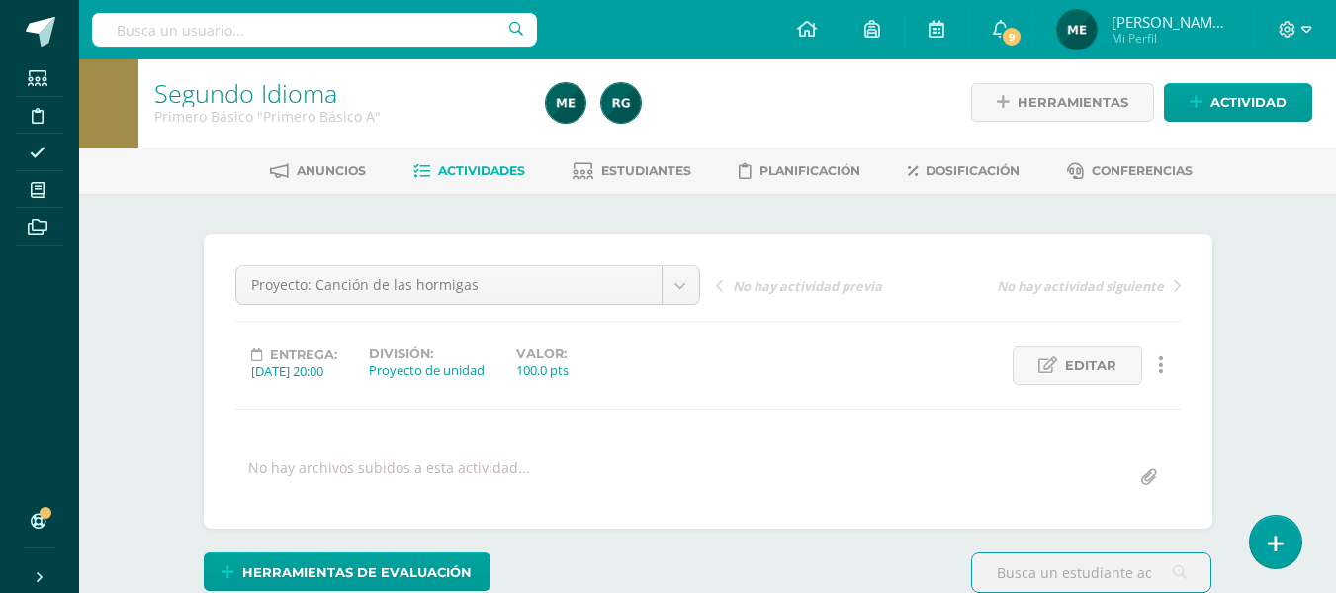
click at [1197, 23] on span "[PERSON_NAME] de los Angeles" at bounding box center [1171, 22] width 119 height 20
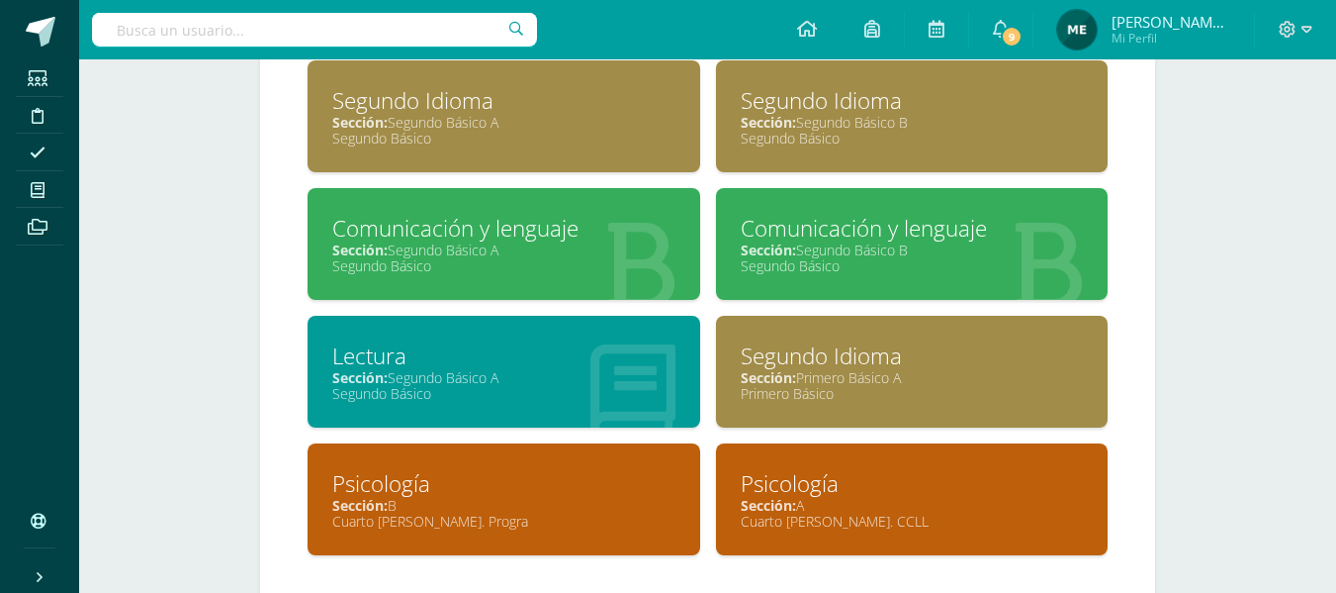
scroll to position [1362, 0]
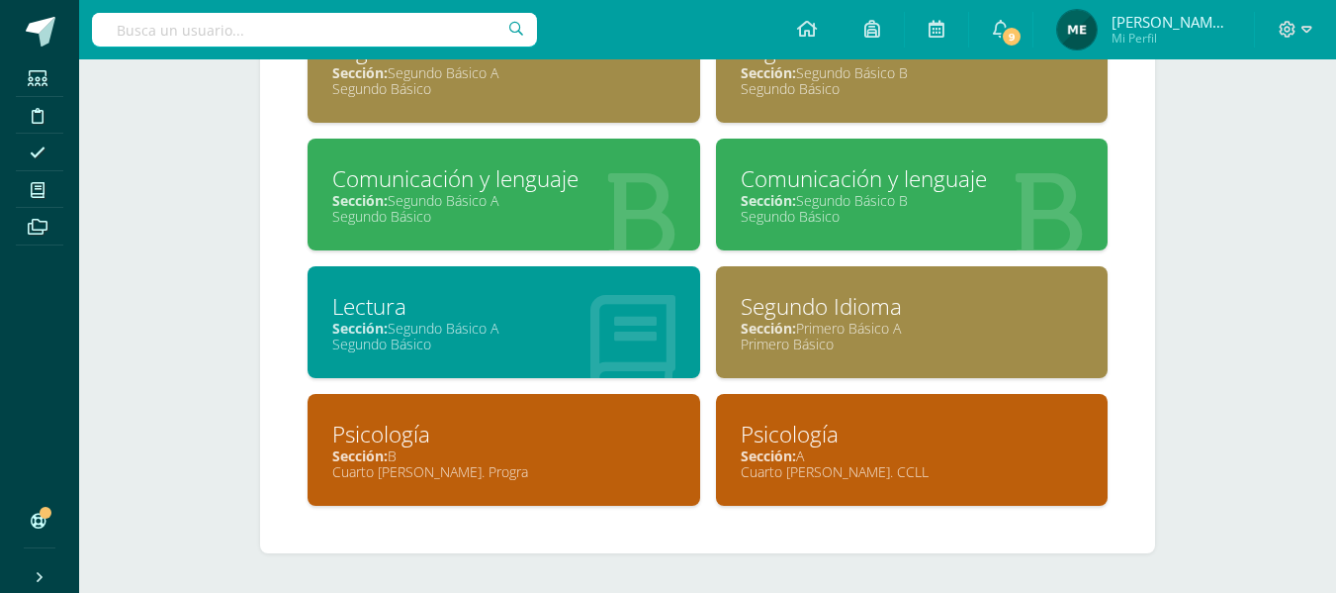
click at [571, 197] on div "Sección: Segundo Básico A" at bounding box center [503, 200] width 343 height 19
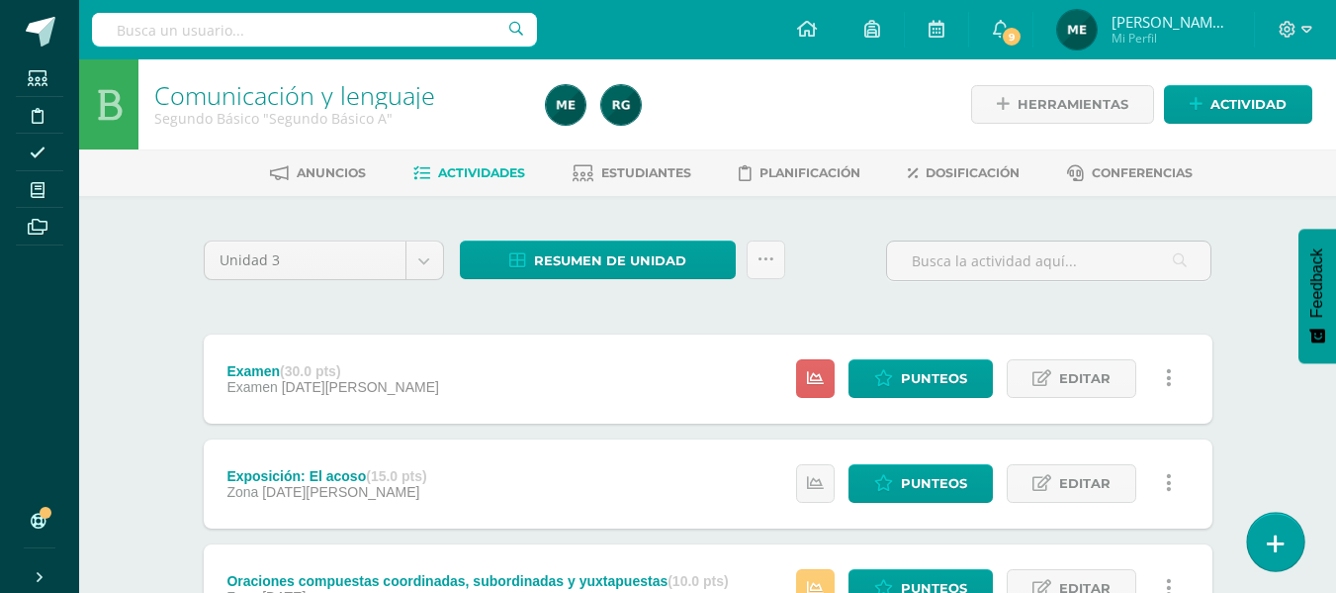
click at [1292, 529] on link at bounding box center [1275, 540] width 56 height 57
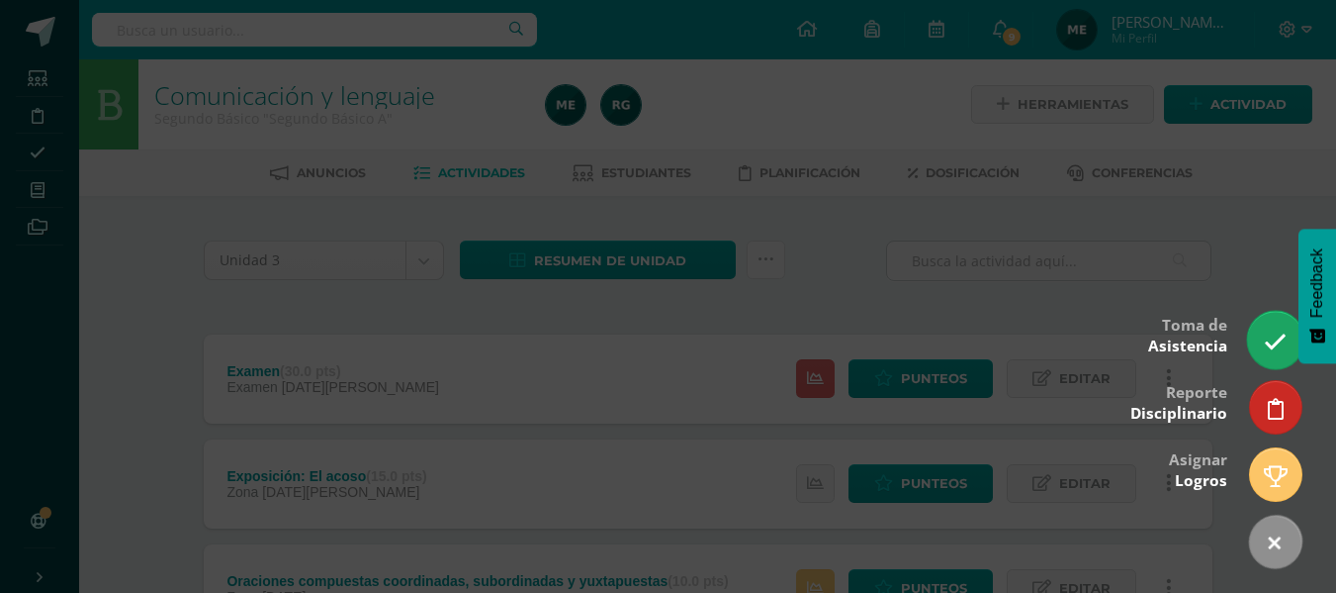
click at [1271, 339] on icon at bounding box center [1275, 341] width 23 height 23
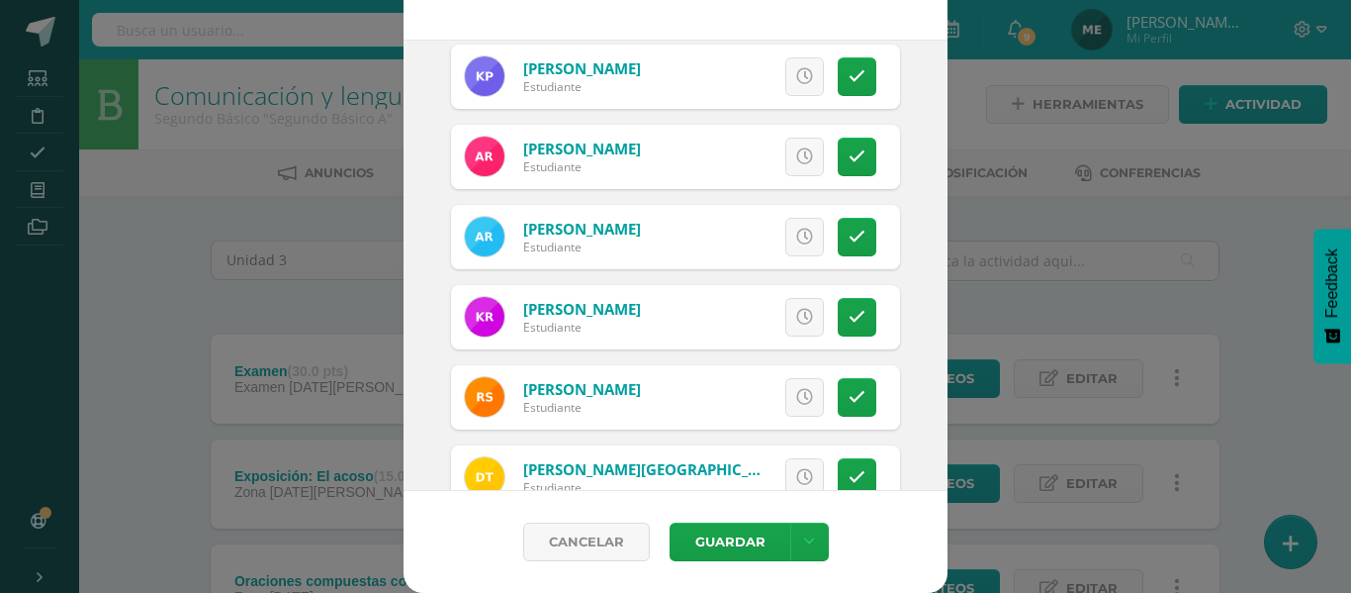
scroll to position [1525, 0]
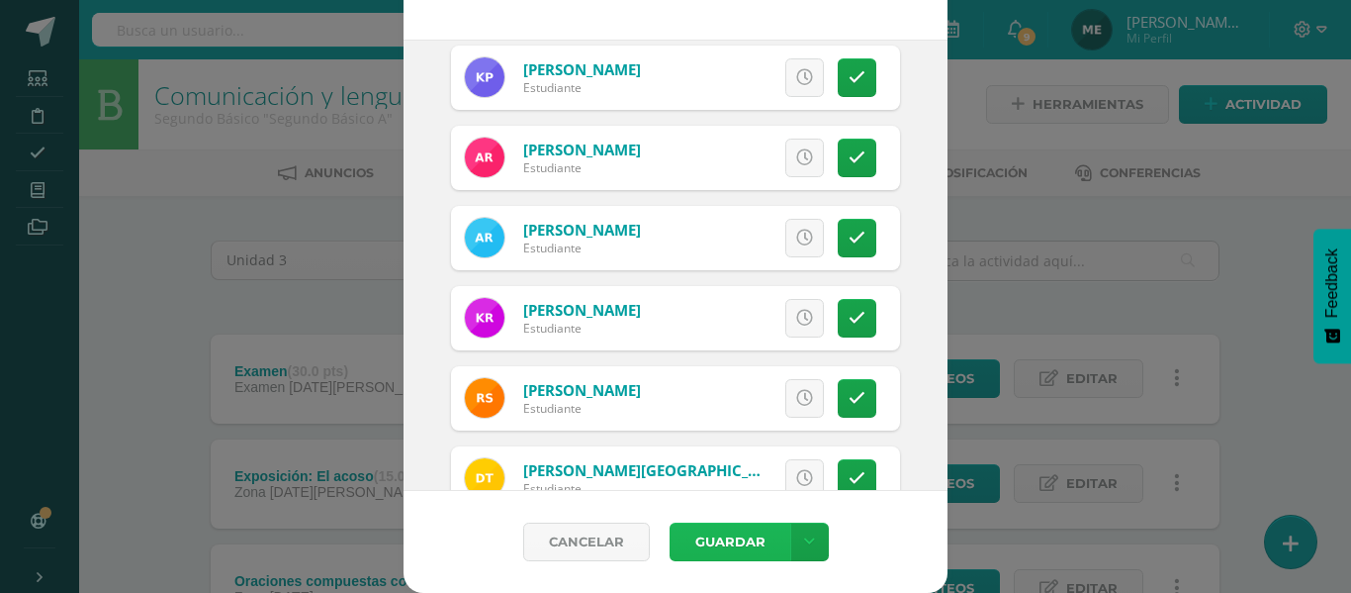
click at [742, 538] on button "Guardar" at bounding box center [730, 541] width 121 height 39
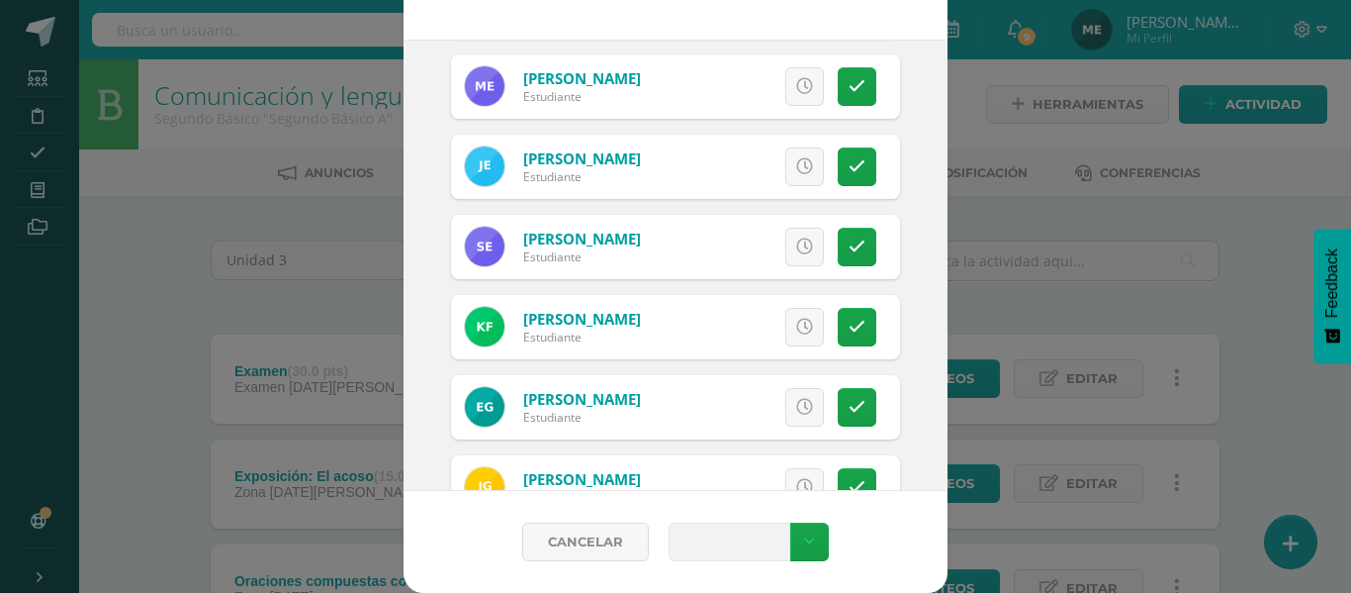
scroll to position [0, 0]
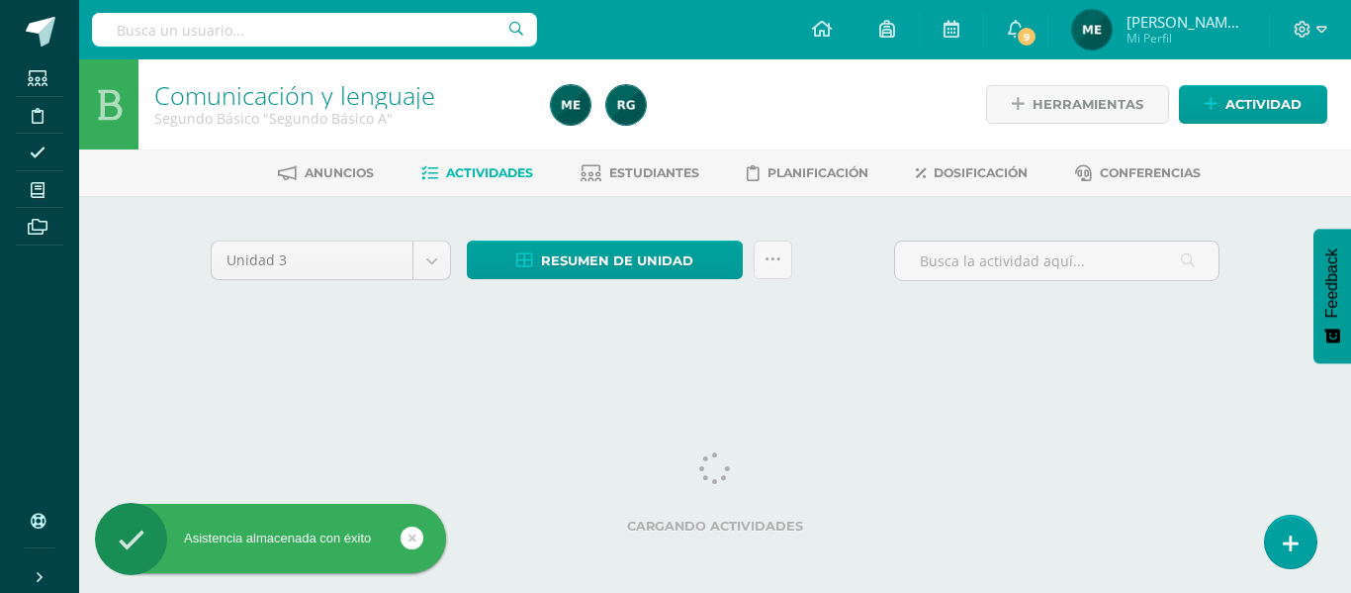
click at [1250, 259] on div "Unidad 3 Unidad 1 Unidad 2 Unidad 3 Unidad 4 Resumen de unidad Descargar como H…" at bounding box center [715, 285] width 1088 height 178
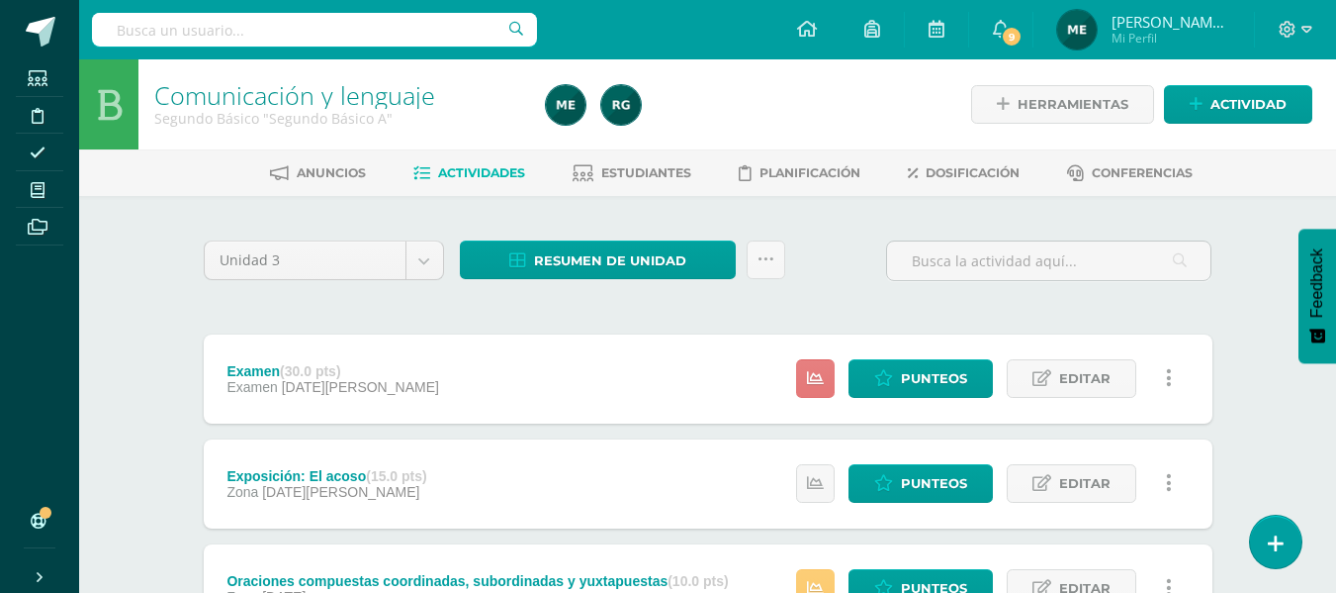
click at [819, 385] on icon at bounding box center [815, 378] width 17 height 17
click at [1166, 36] on span "Mi Perfil" at bounding box center [1171, 38] width 119 height 17
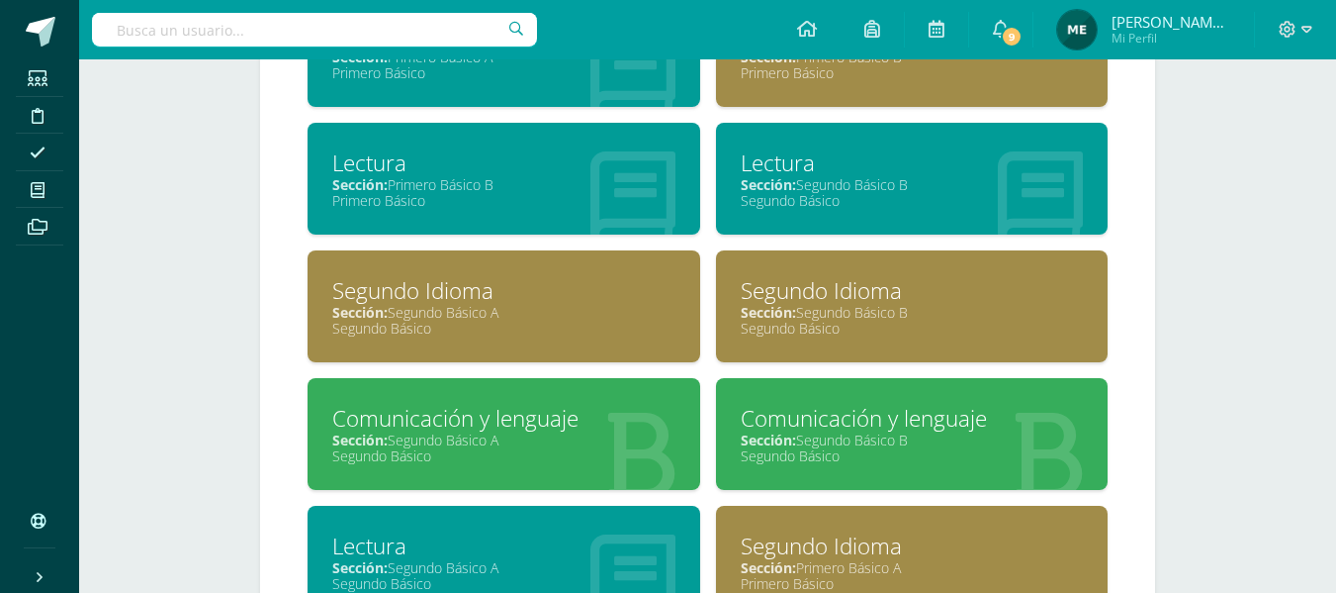
scroll to position [1362, 0]
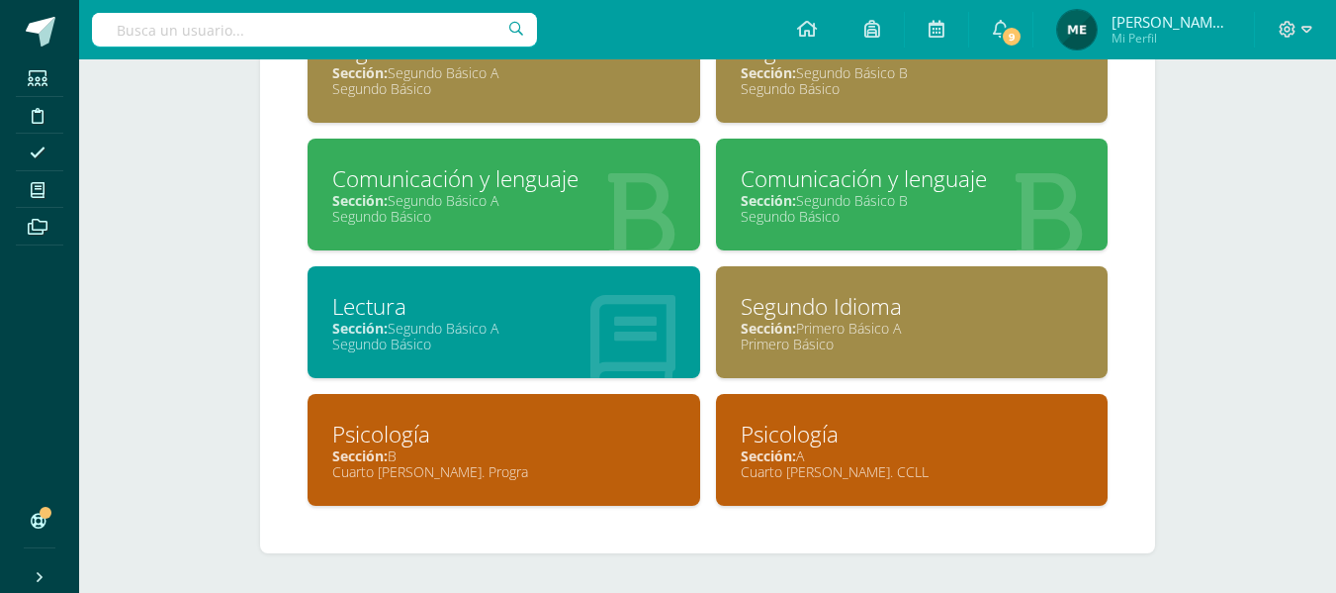
click at [948, 456] on div "Sección: A" at bounding box center [912, 455] width 343 height 19
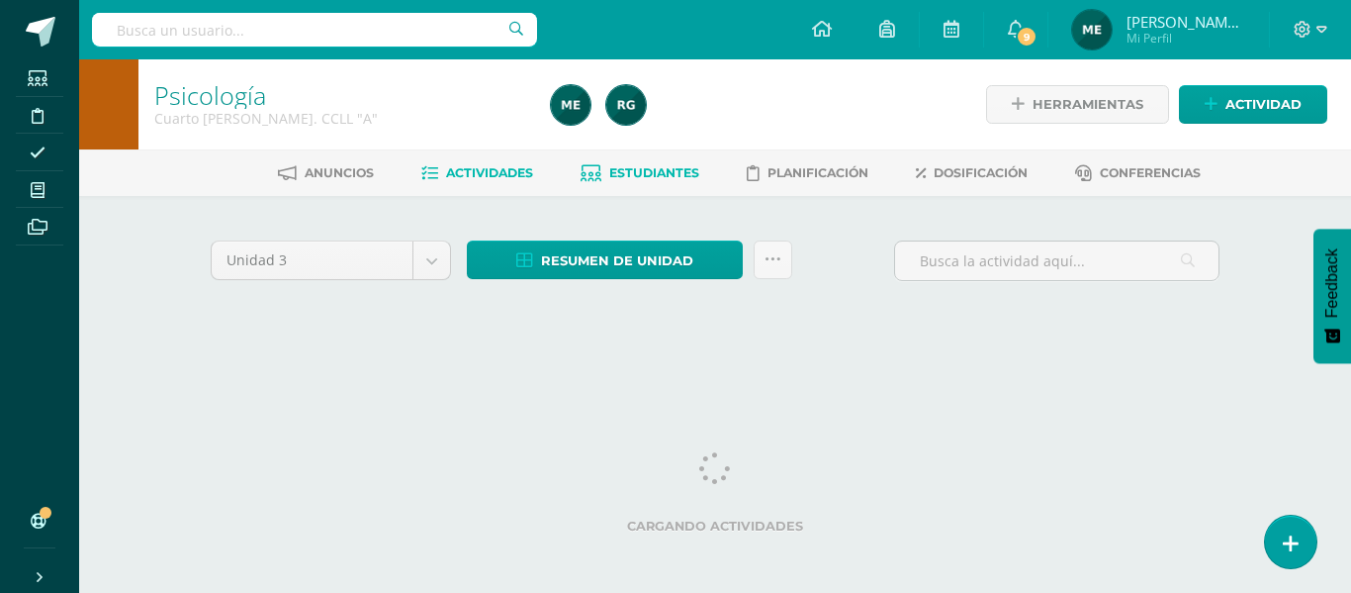
click at [660, 164] on link "Estudiantes" at bounding box center [640, 173] width 119 height 32
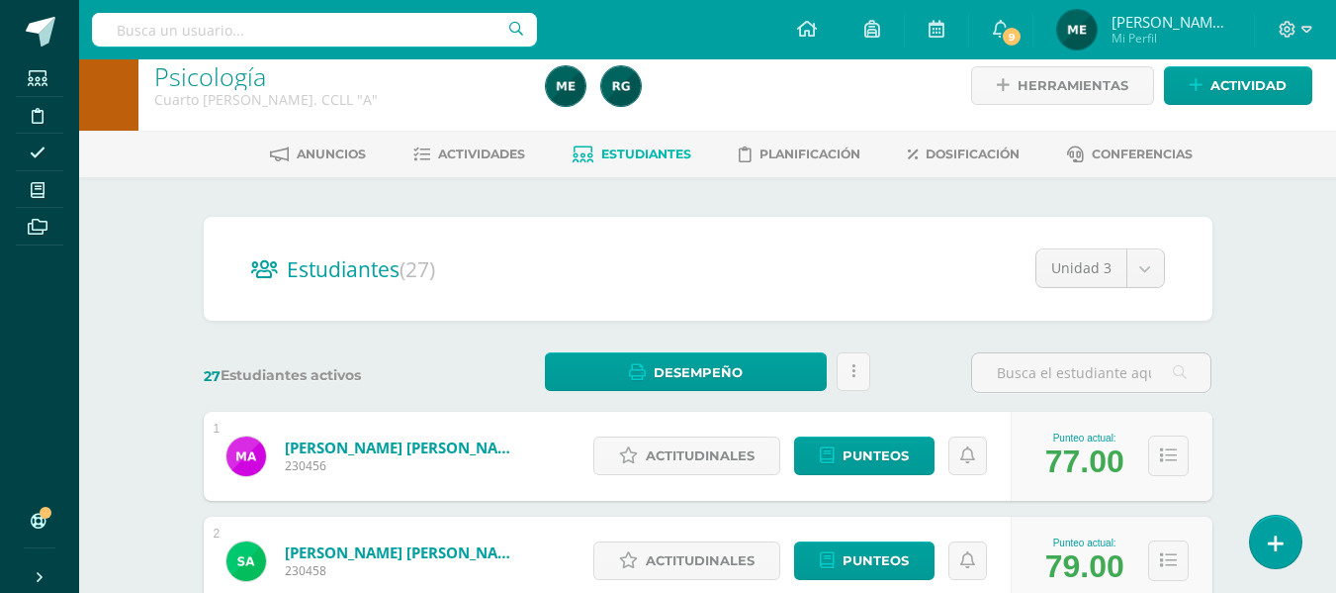
scroll to position [20, 0]
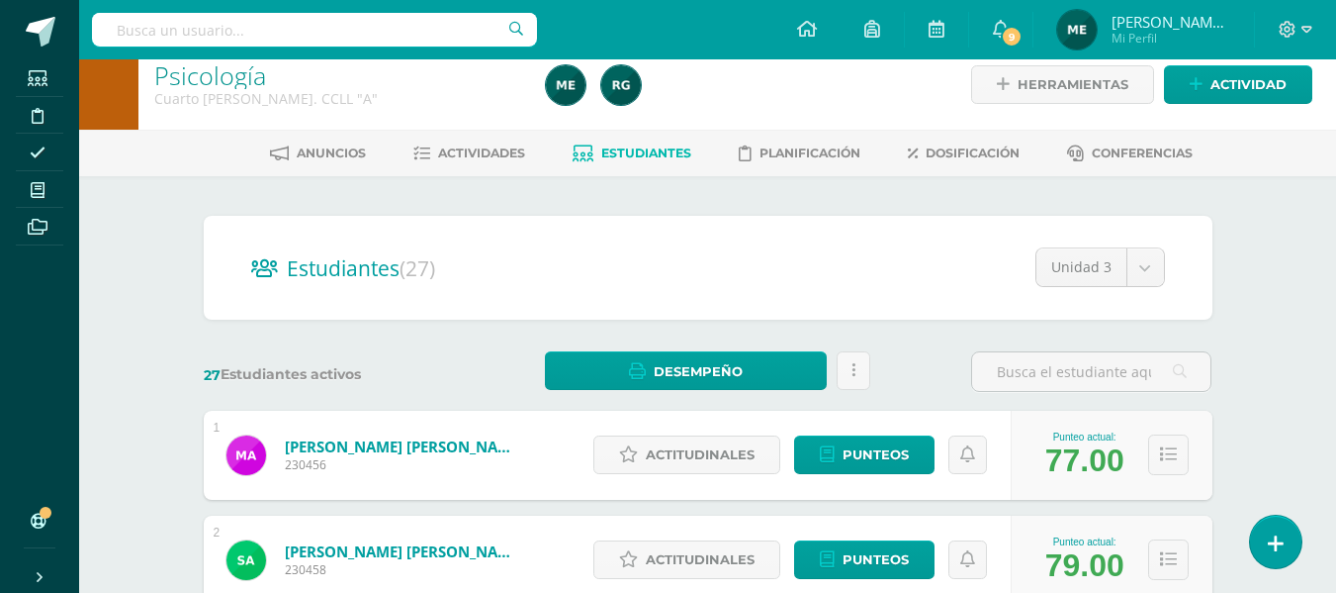
click at [661, 153] on span "Estudiantes" at bounding box center [646, 152] width 90 height 15
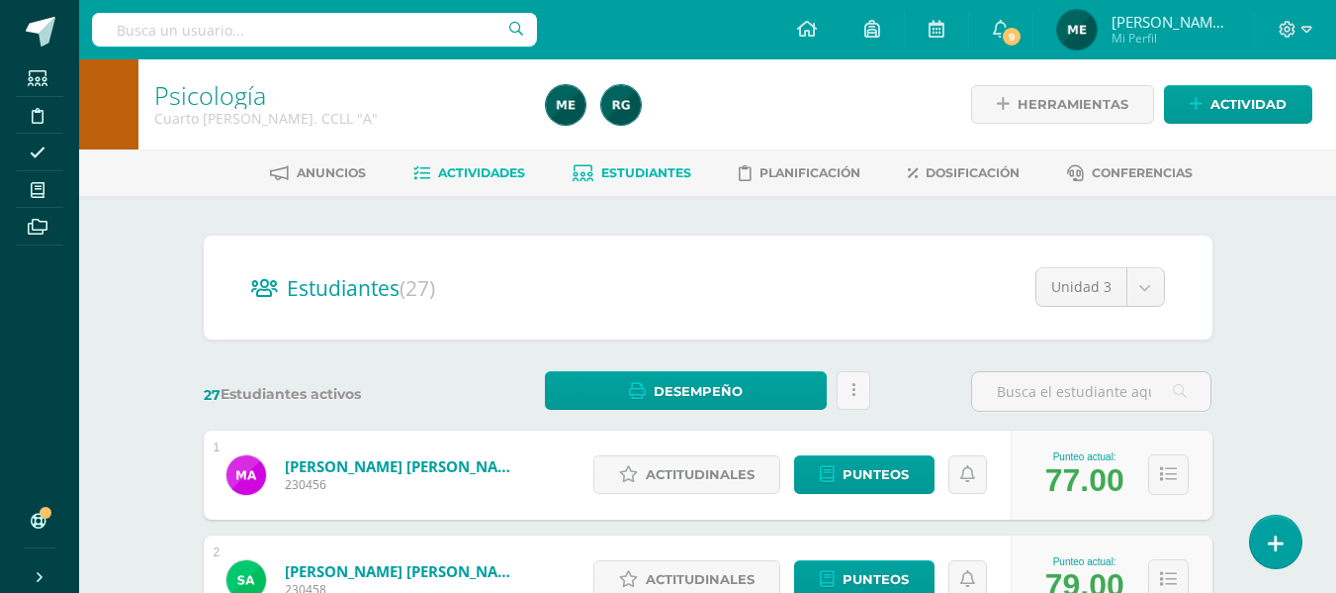
click at [493, 175] on span "Actividades" at bounding box center [481, 172] width 87 height 15
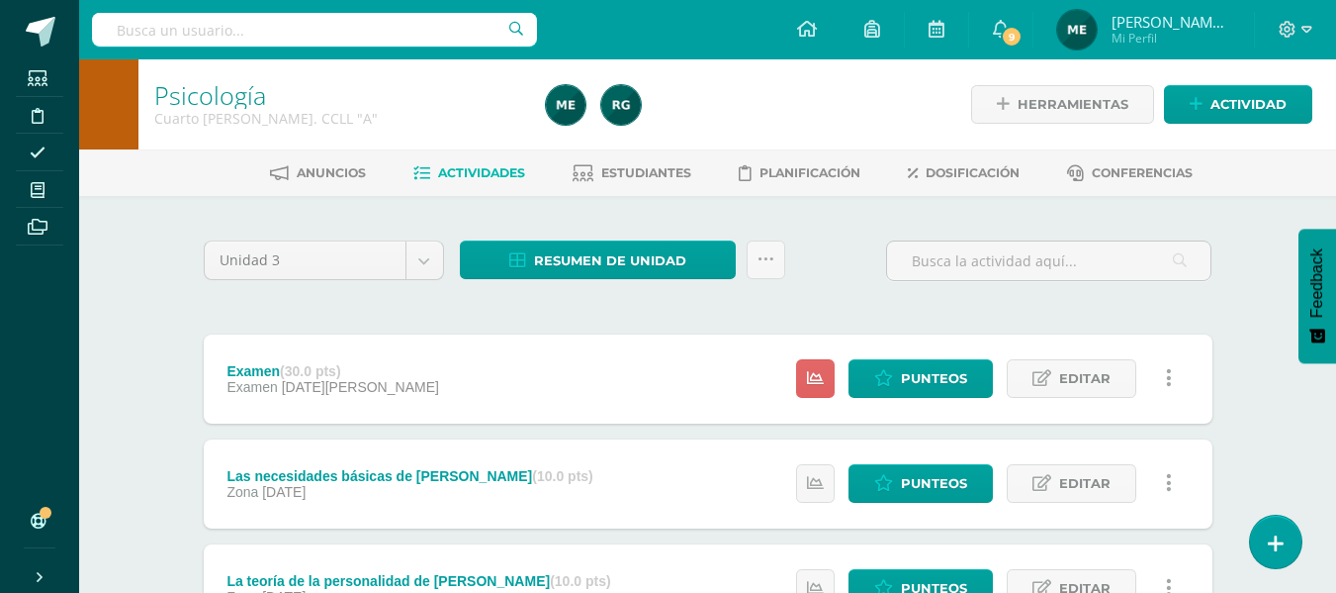
scroll to position [196, 0]
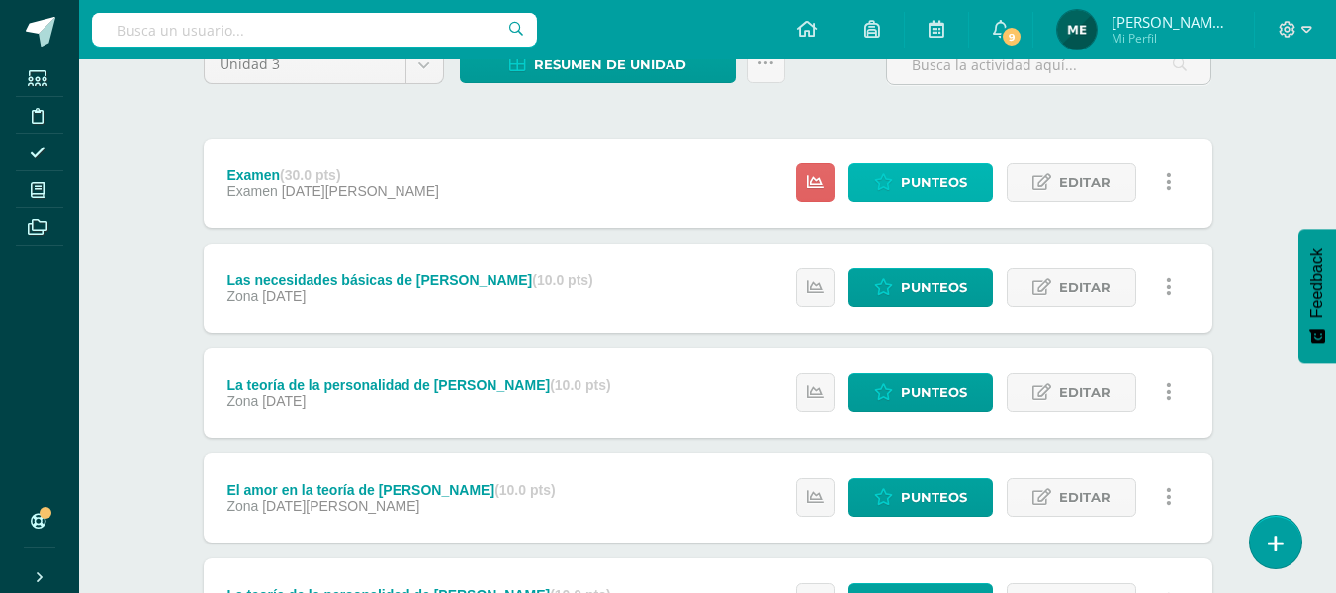
click at [933, 185] on span "Punteos" at bounding box center [934, 182] width 66 height 37
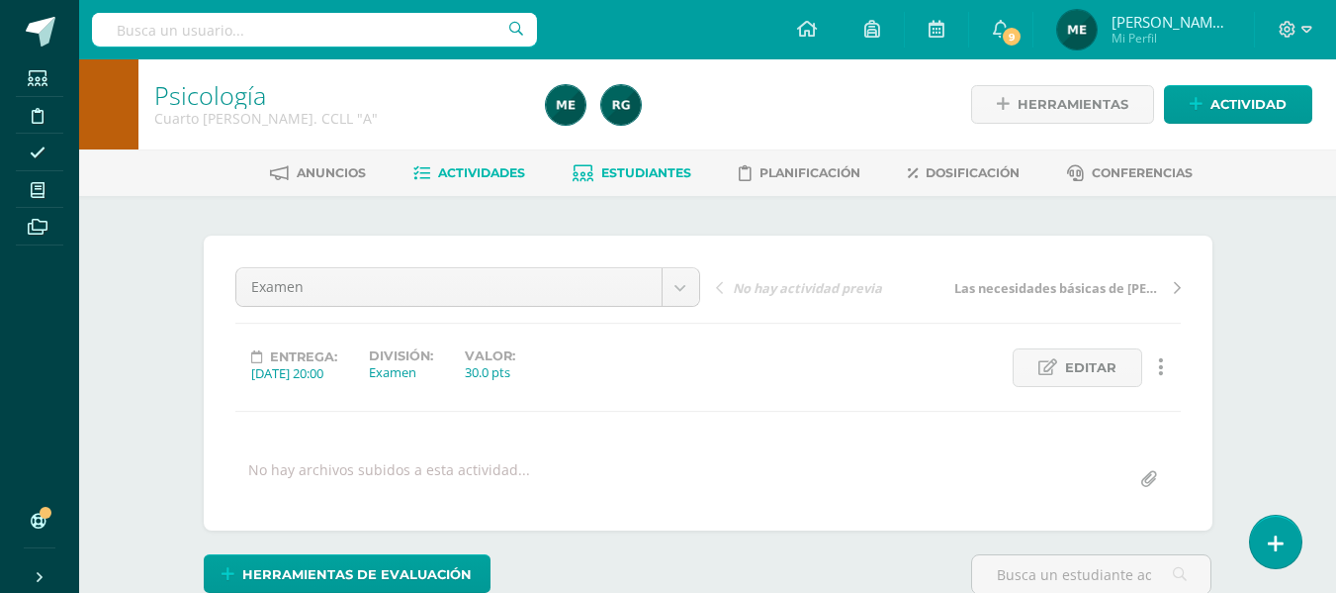
click at [652, 179] on span "Estudiantes" at bounding box center [646, 172] width 90 height 15
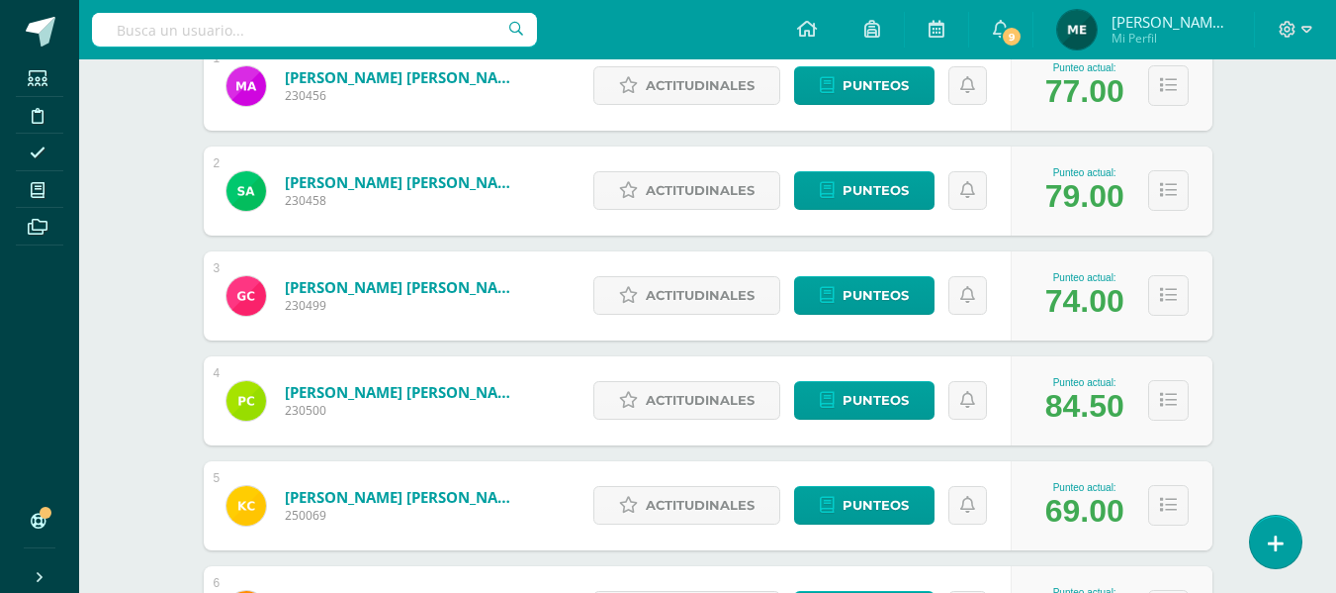
scroll to position [390, 0]
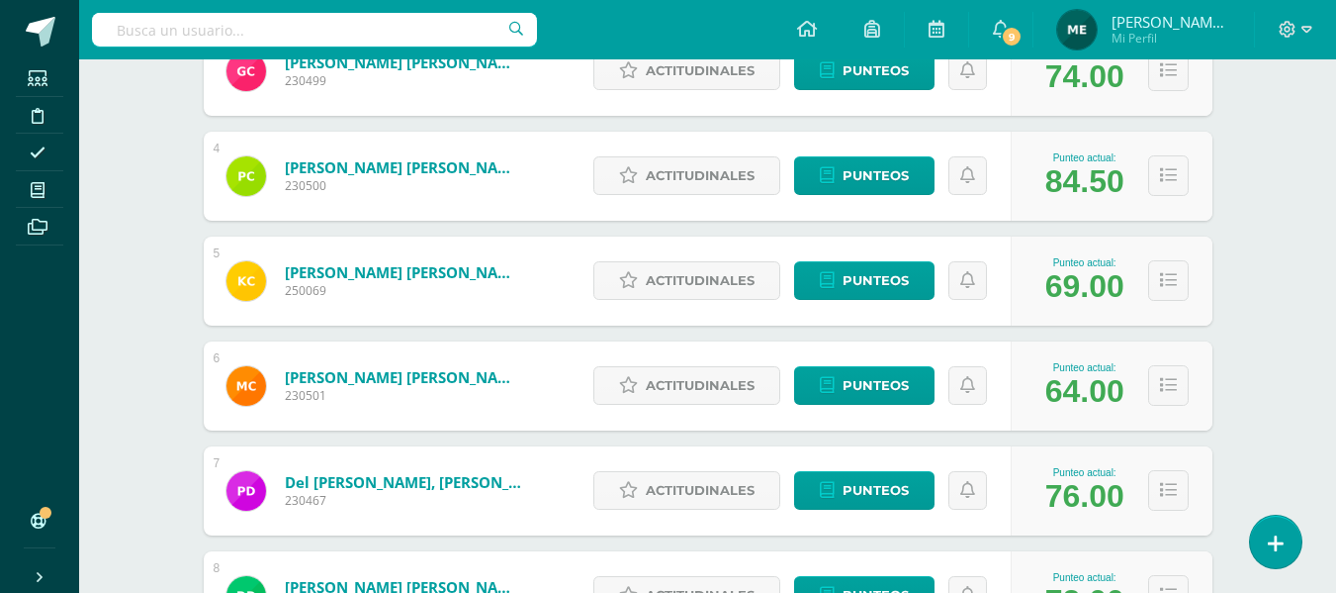
scroll to position [0, 0]
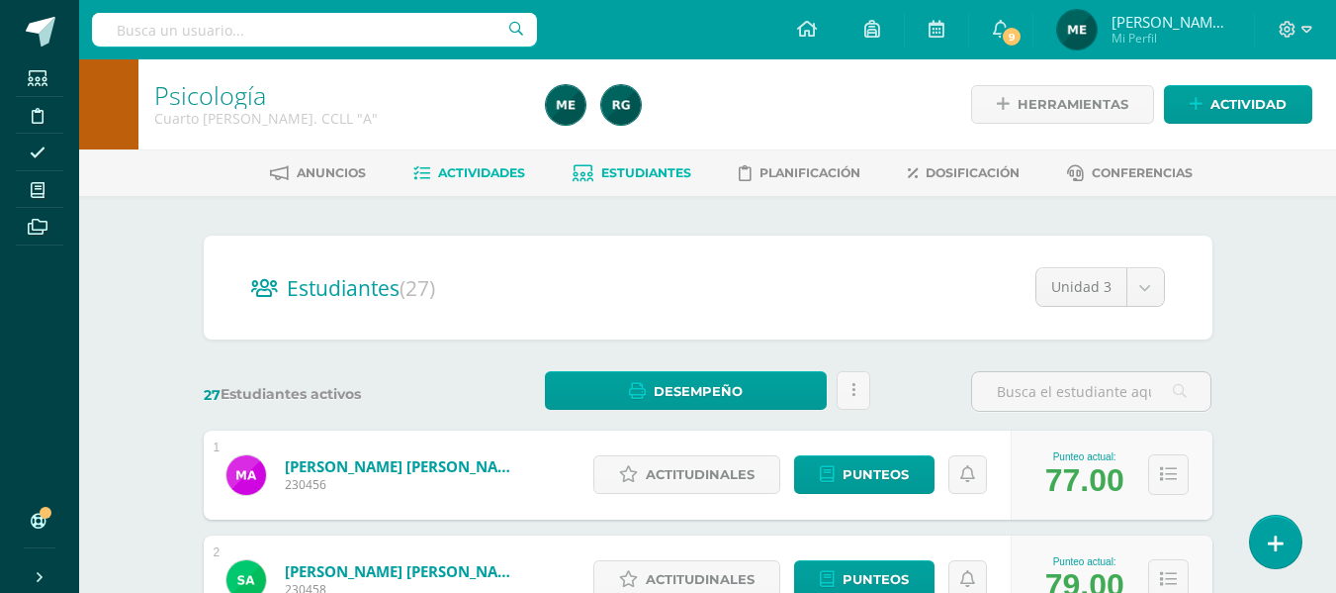
click at [494, 173] on span "Actividades" at bounding box center [481, 172] width 87 height 15
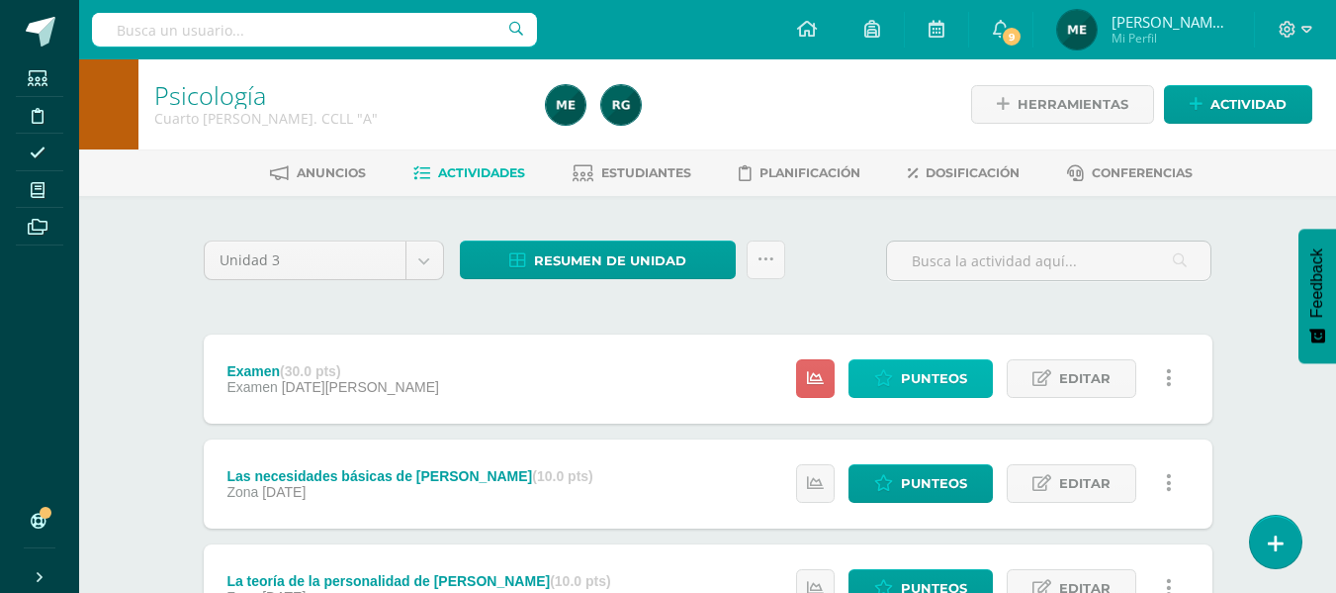
click at [926, 379] on span "Punteos" at bounding box center [934, 378] width 66 height 37
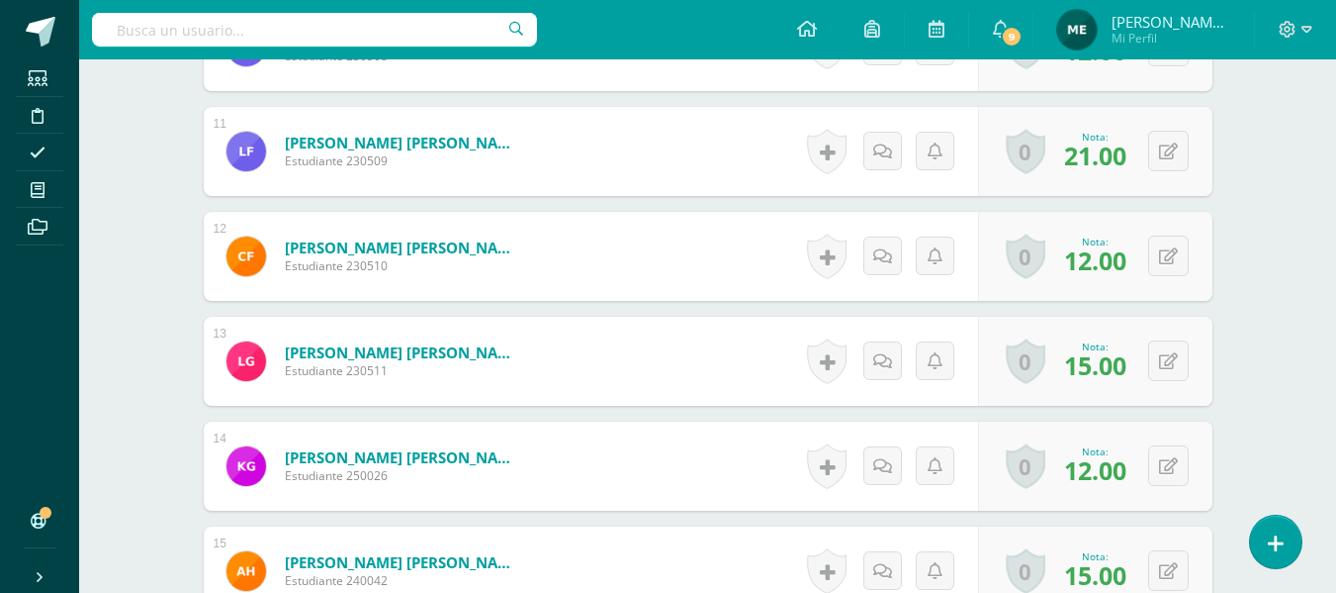
scroll to position [1627, 0]
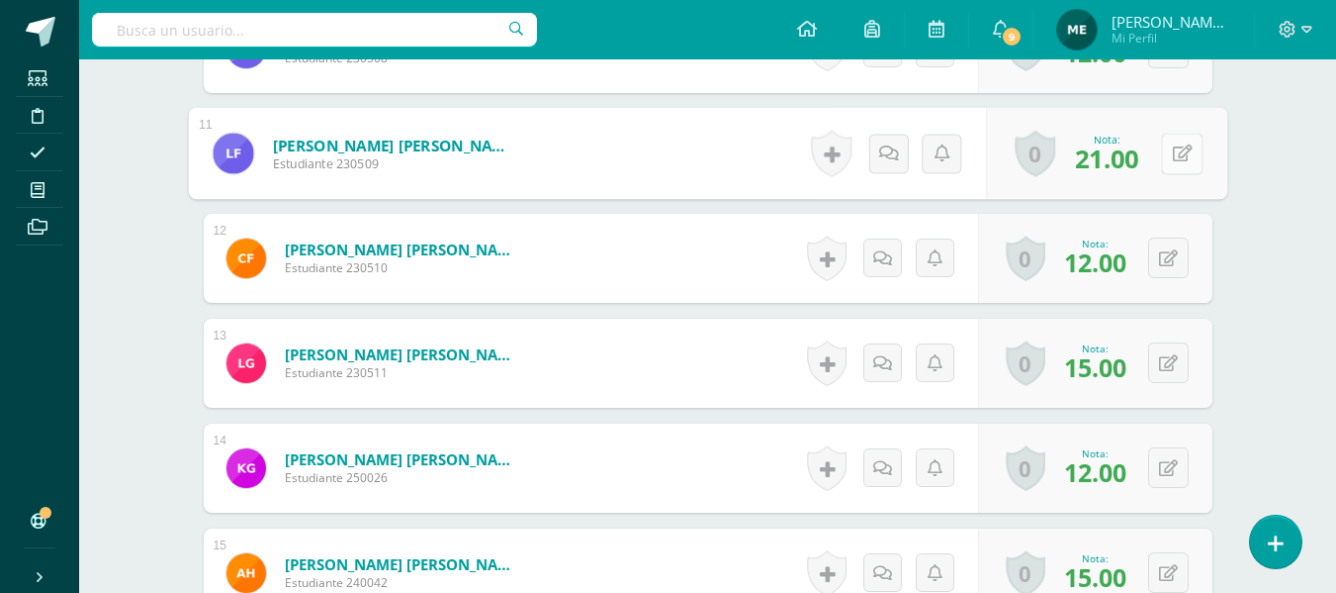
click at [1167, 158] on button at bounding box center [1182, 154] width 42 height 42
type input "23"
click at [1128, 167] on icon at bounding box center [1130, 159] width 18 height 17
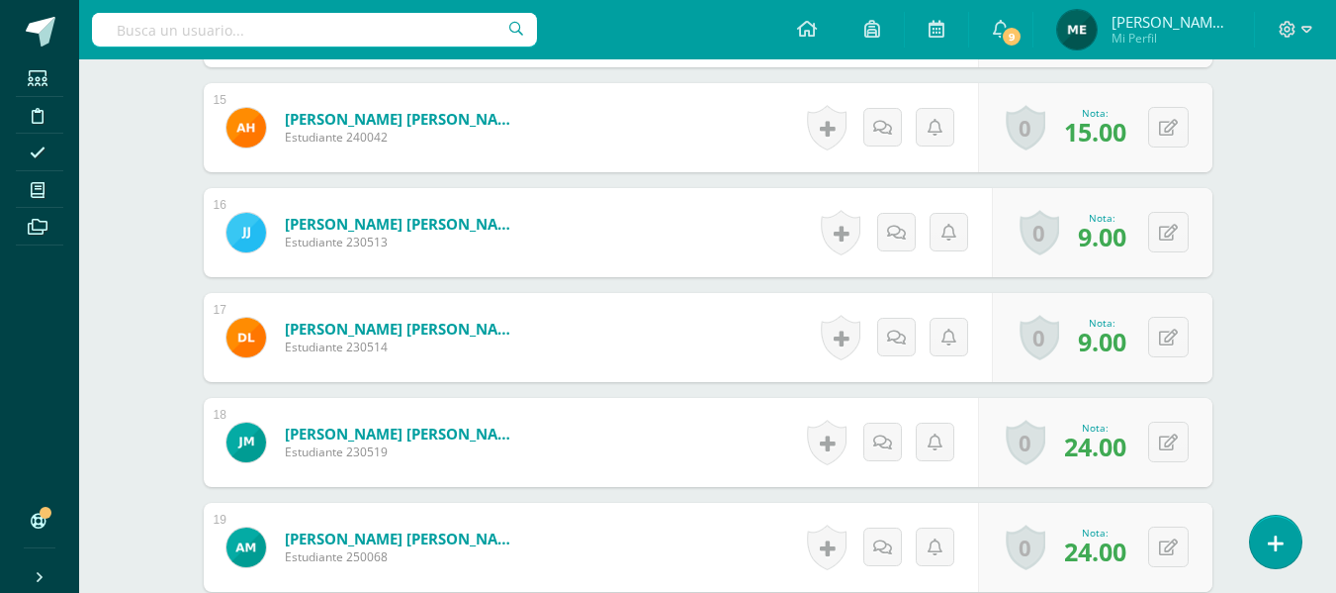
scroll to position [2074, 0]
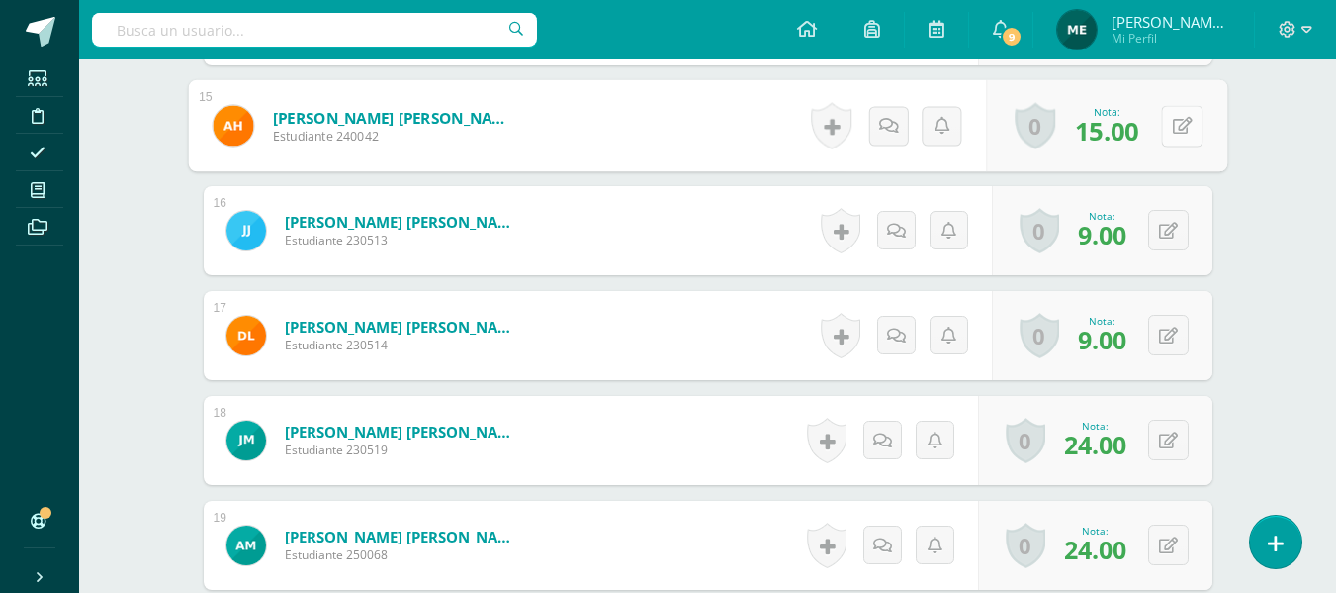
click at [1170, 121] on button at bounding box center [1182, 126] width 42 height 42
type input "17"
click at [887, 125] on icon at bounding box center [888, 125] width 20 height 17
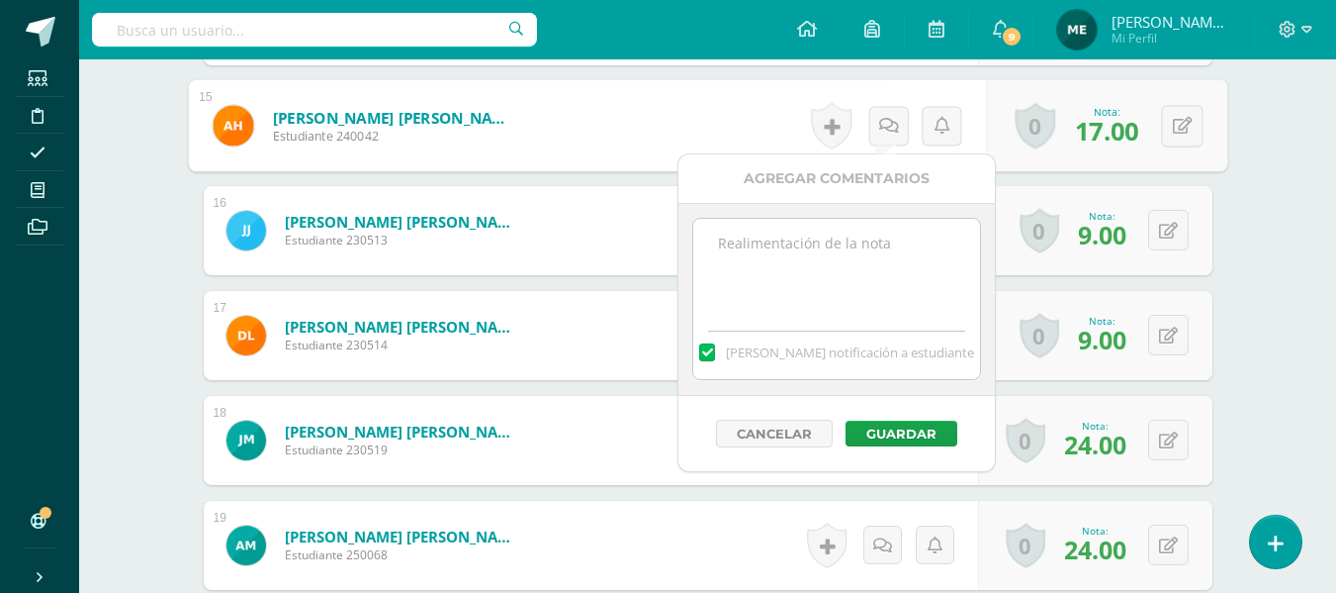
click at [831, 250] on textarea at bounding box center [836, 268] width 286 height 99
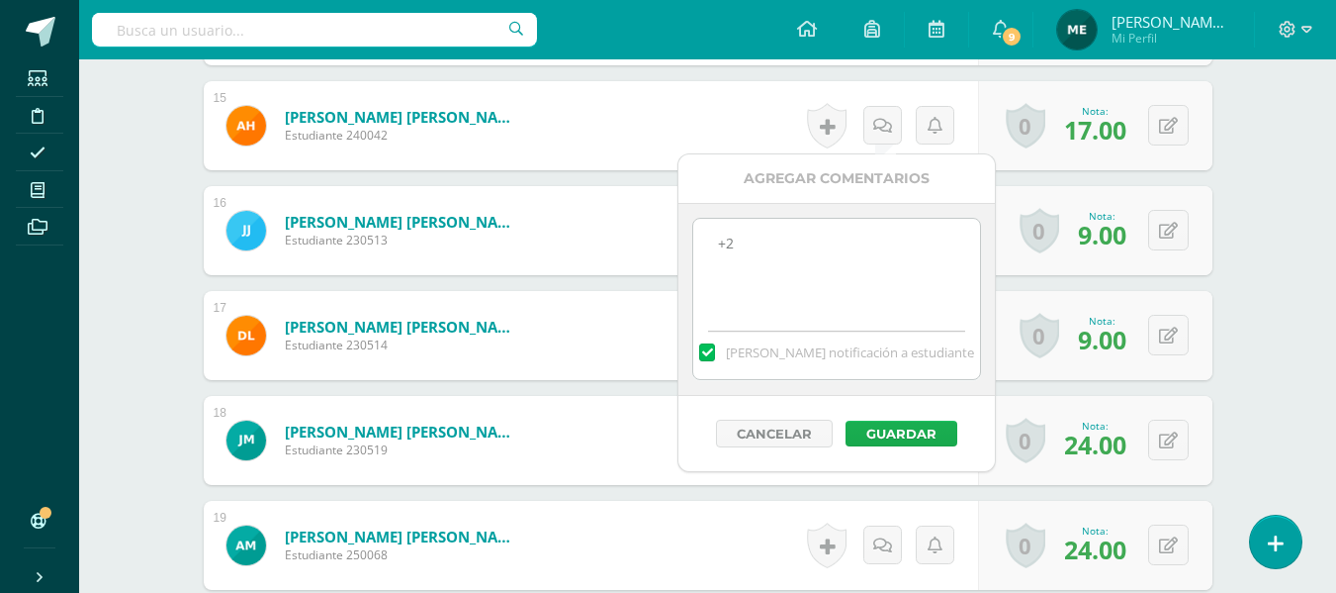
type textarea "+2"
click at [913, 432] on button "Guardar" at bounding box center [902, 433] width 112 height 26
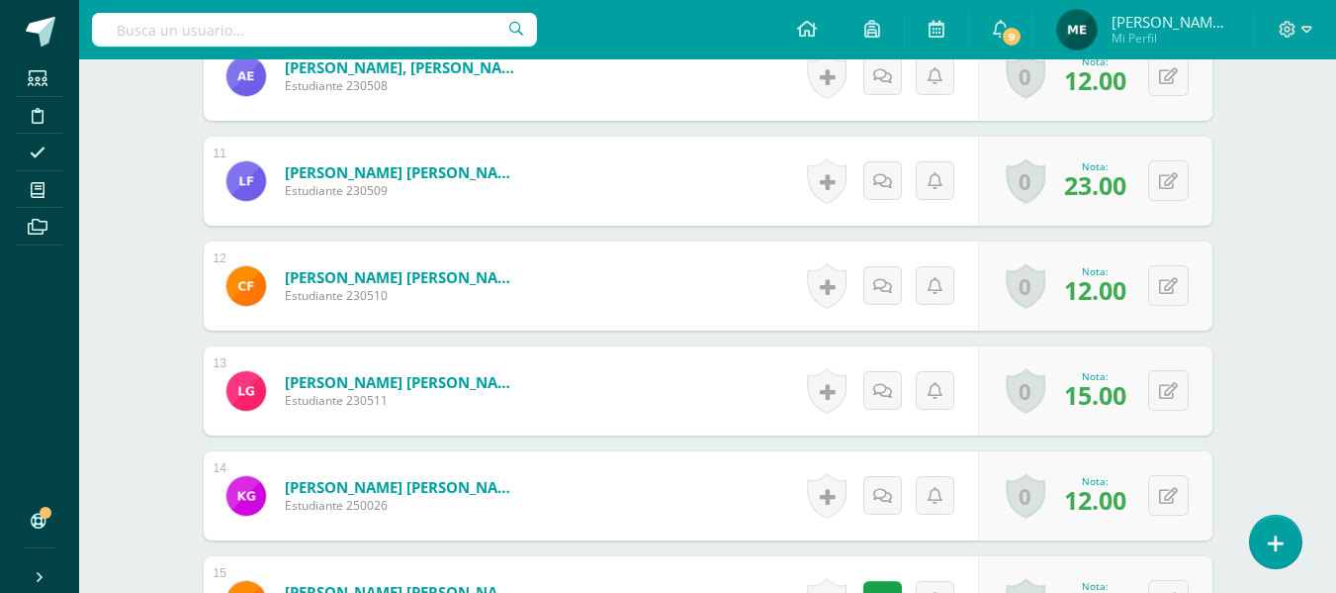
scroll to position [1599, 0]
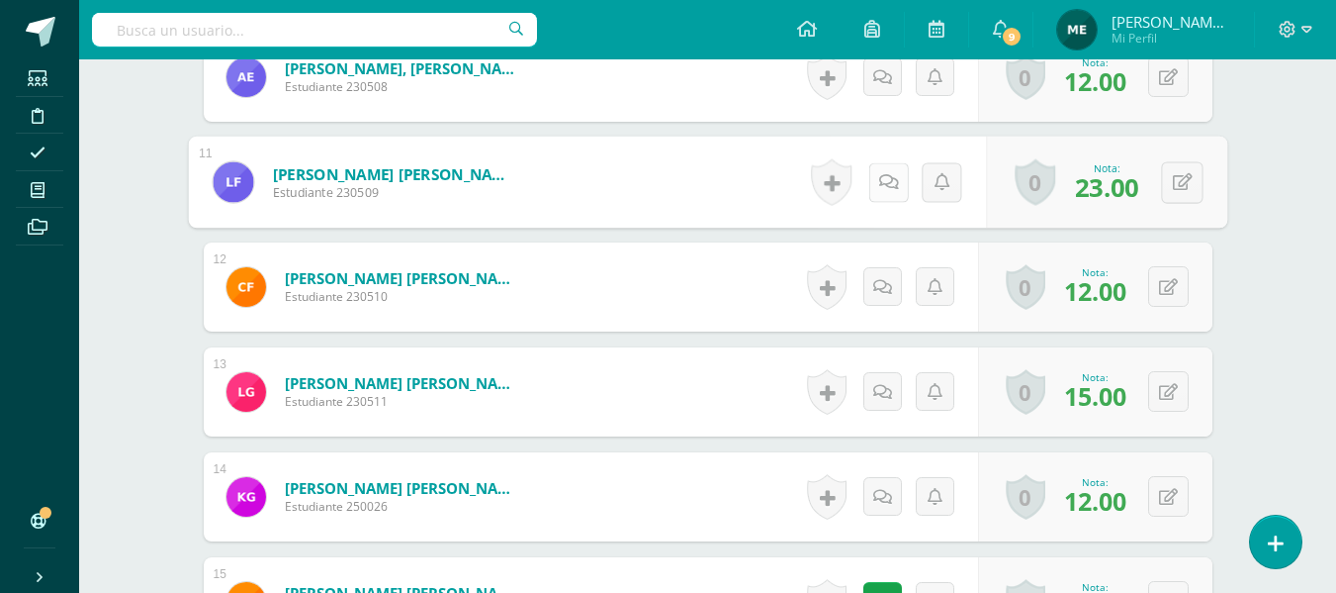
click at [883, 170] on link at bounding box center [889, 182] width 40 height 40
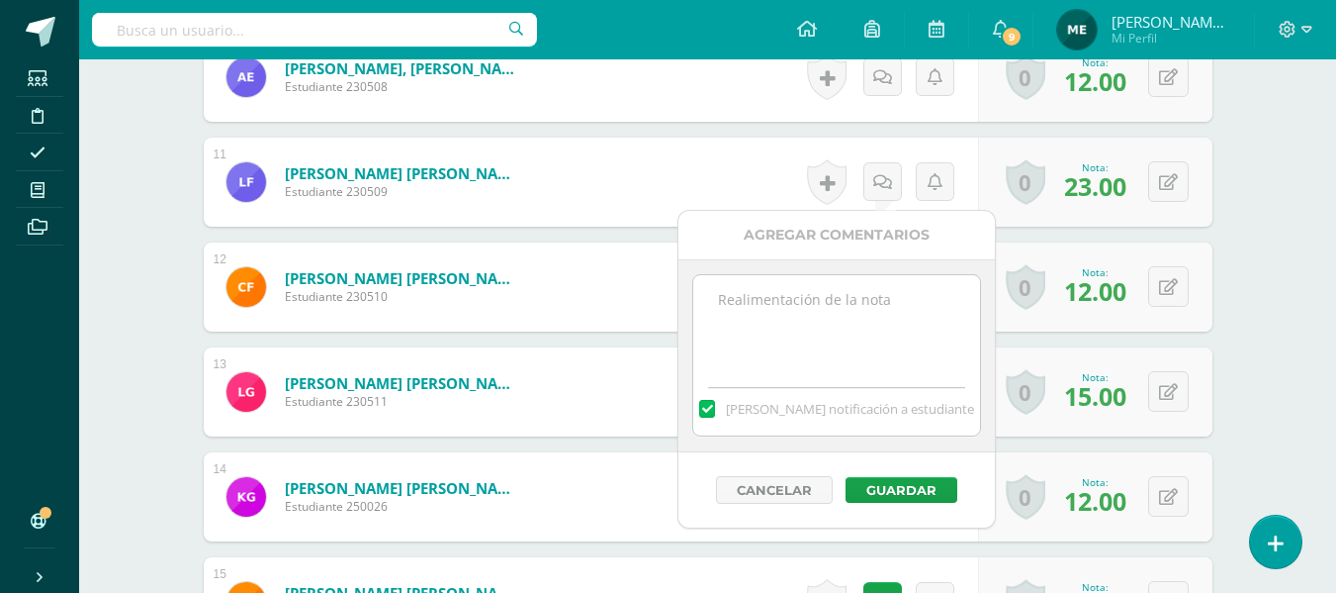
click at [813, 308] on textarea at bounding box center [836, 324] width 286 height 99
type textarea "+2"
click at [918, 491] on button "Guardar" at bounding box center [902, 490] width 112 height 26
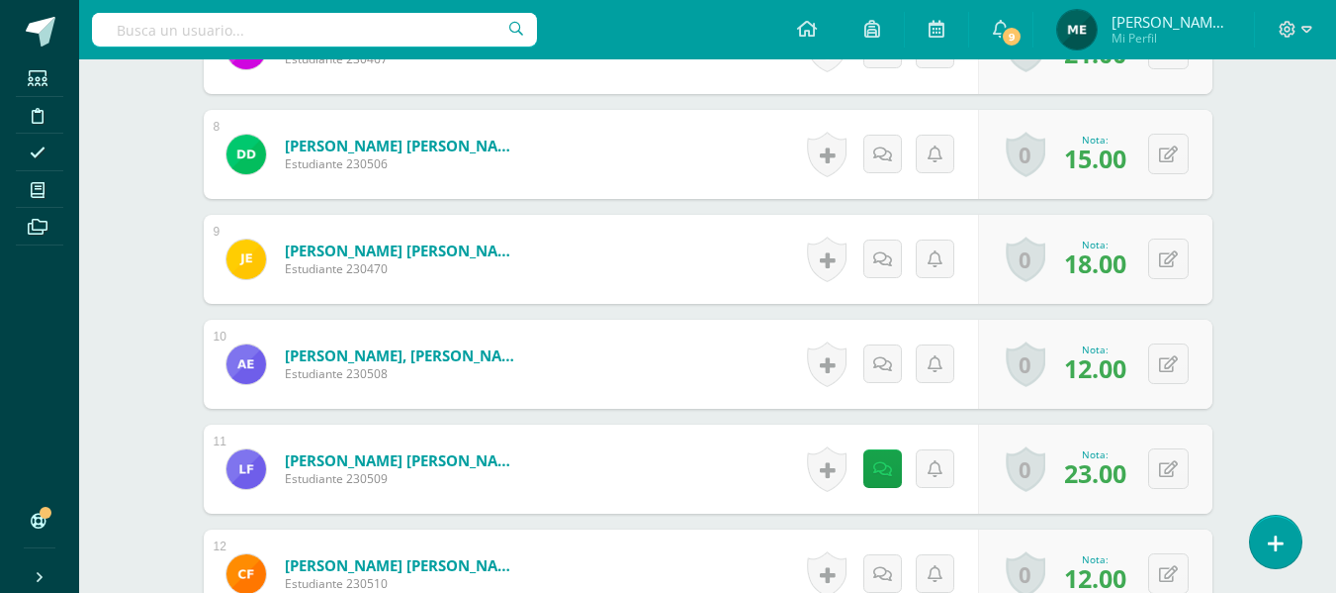
scroll to position [1320, 0]
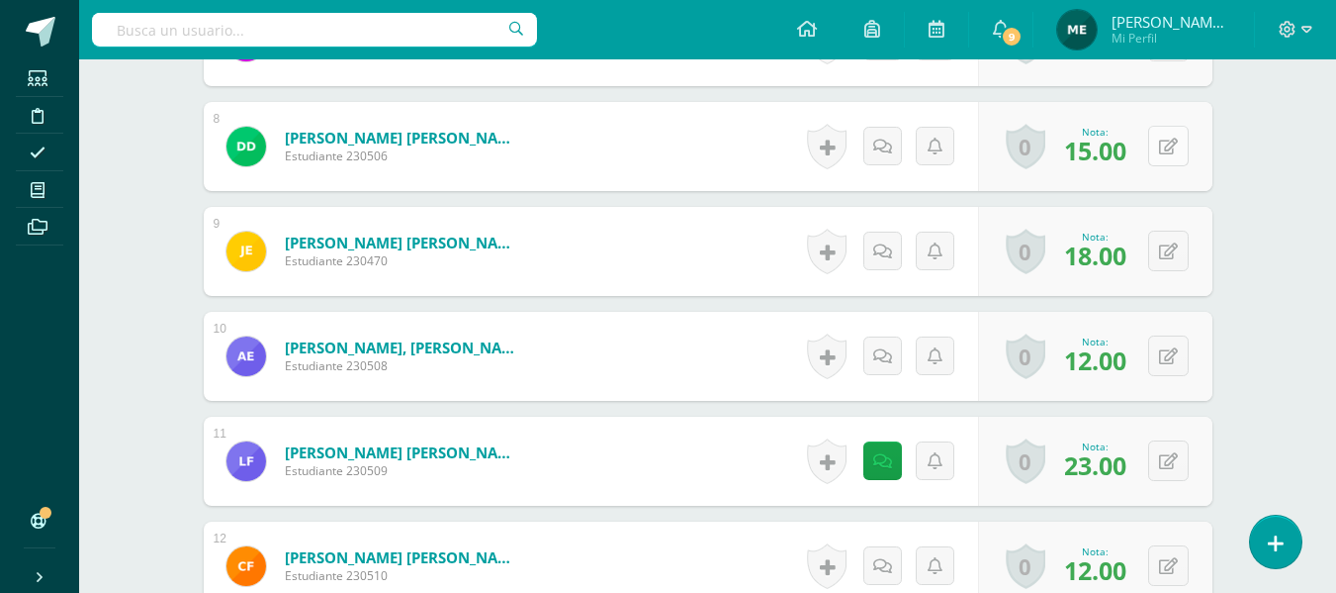
click at [1167, 144] on button at bounding box center [1168, 146] width 41 height 41
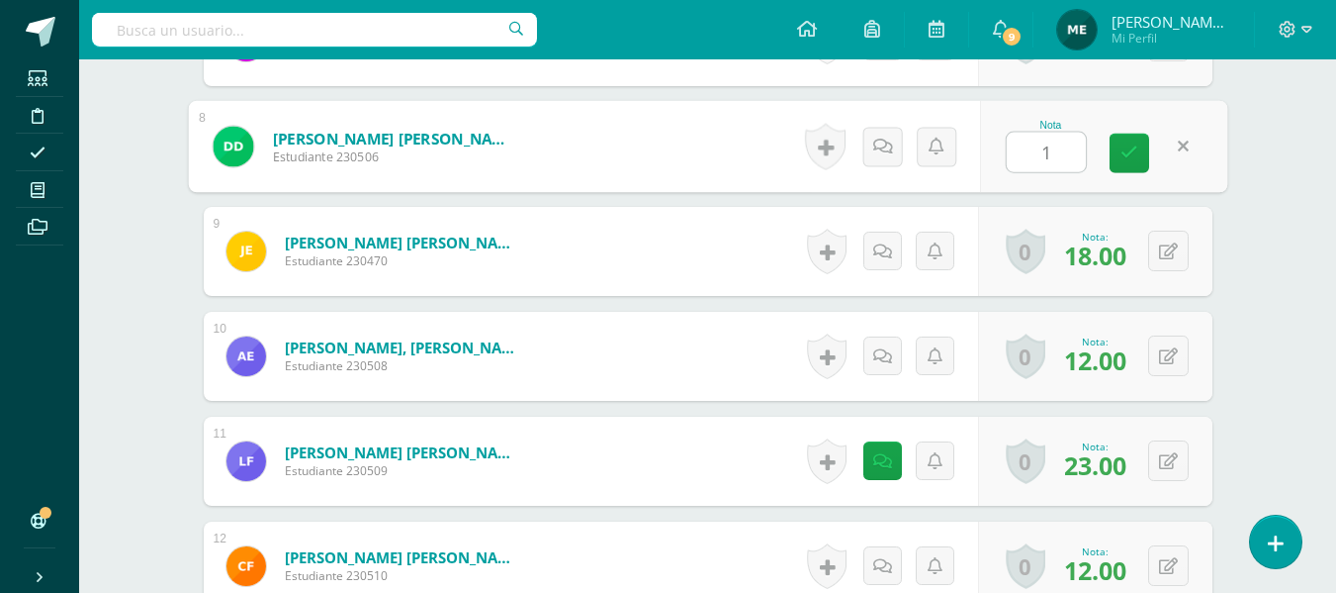
type input "17"
click at [879, 149] on icon at bounding box center [888, 145] width 20 height 17
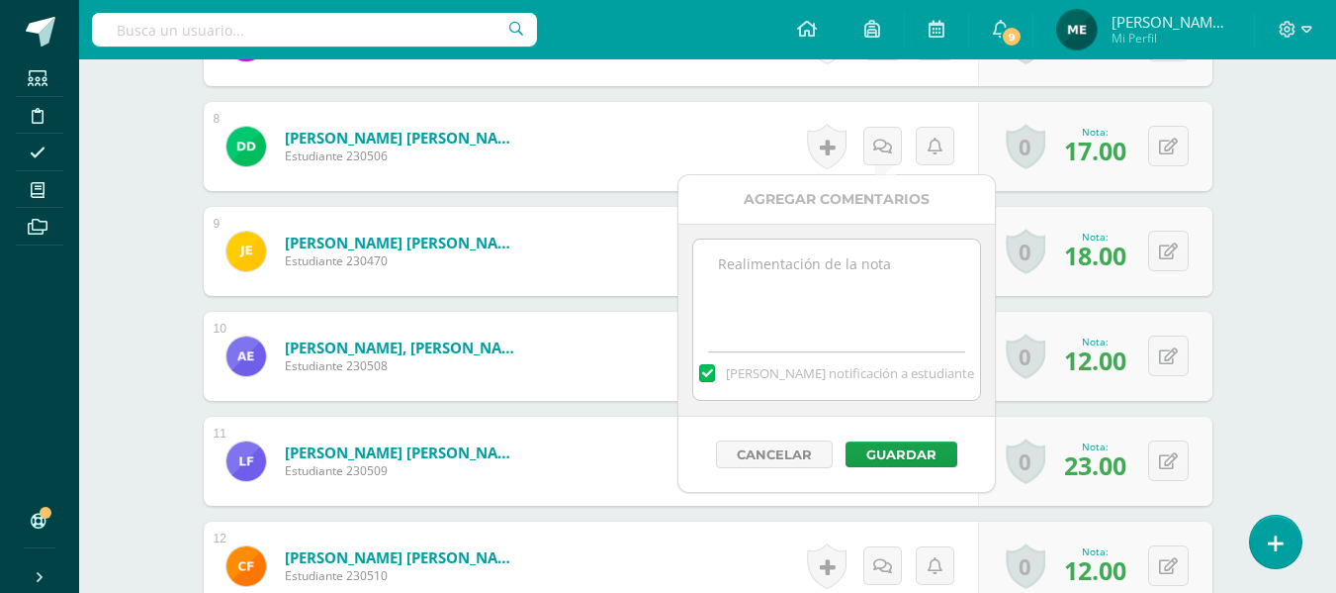
click at [804, 288] on textarea at bounding box center [836, 288] width 286 height 99
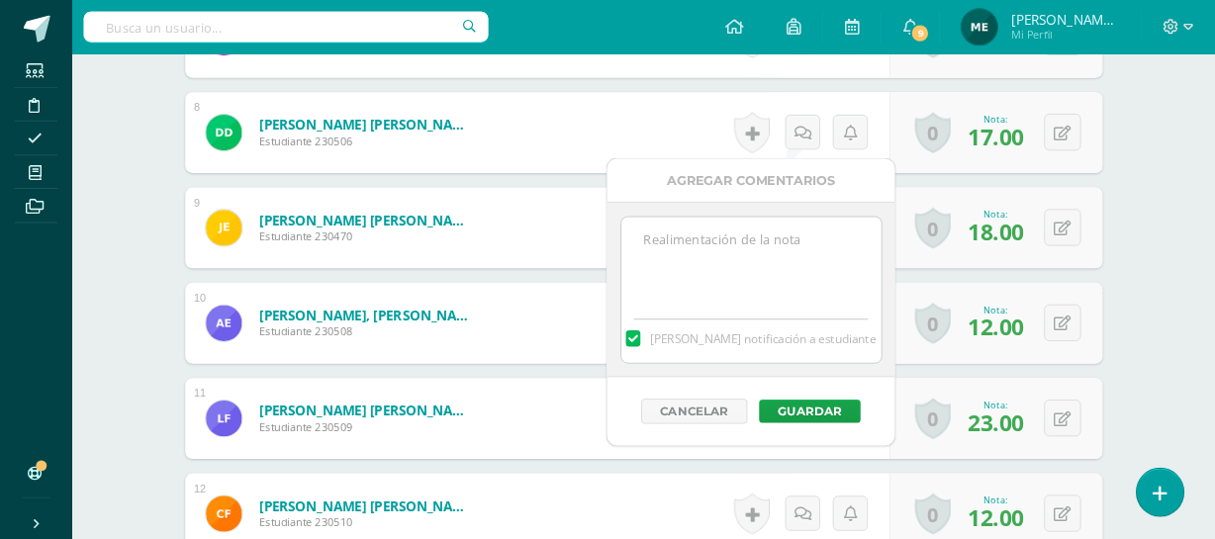
scroll to position [1319, 0]
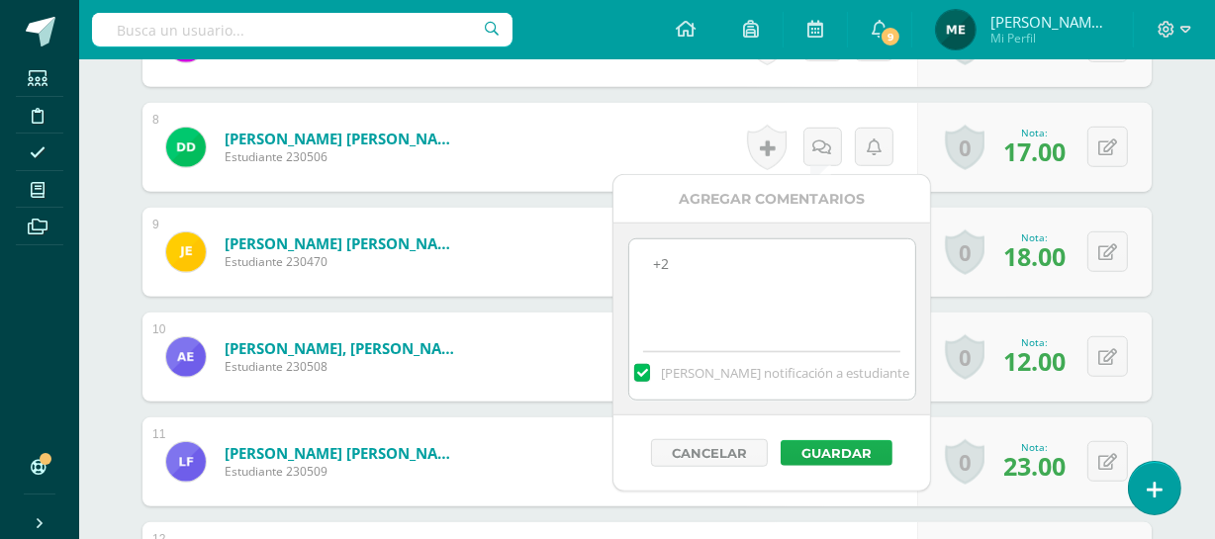
type textarea "+2"
click at [849, 448] on button "Guardar" at bounding box center [836, 453] width 112 height 26
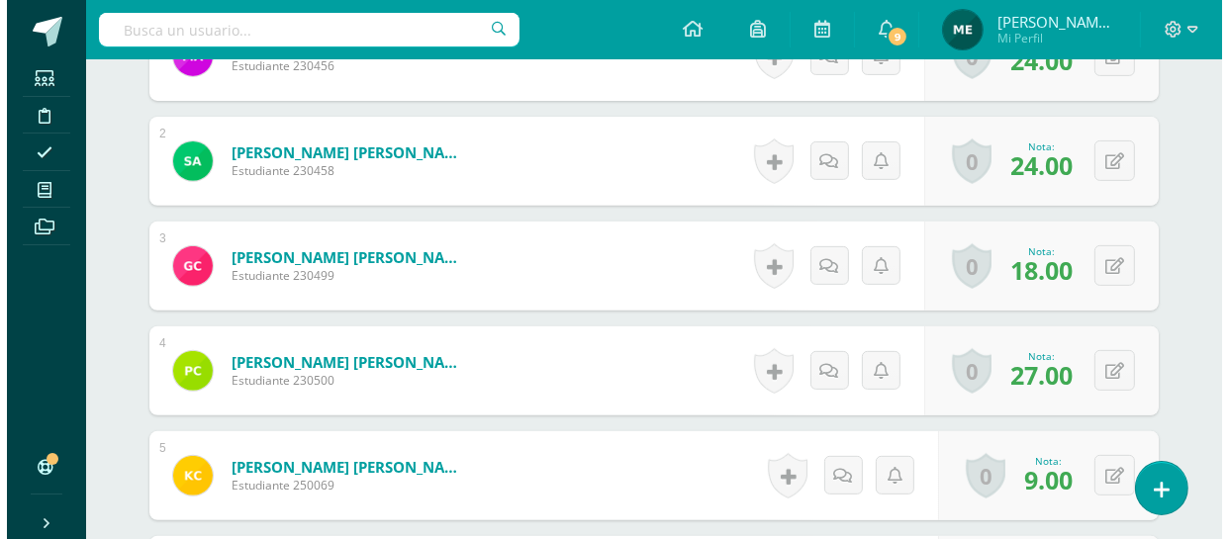
scroll to position [677, 0]
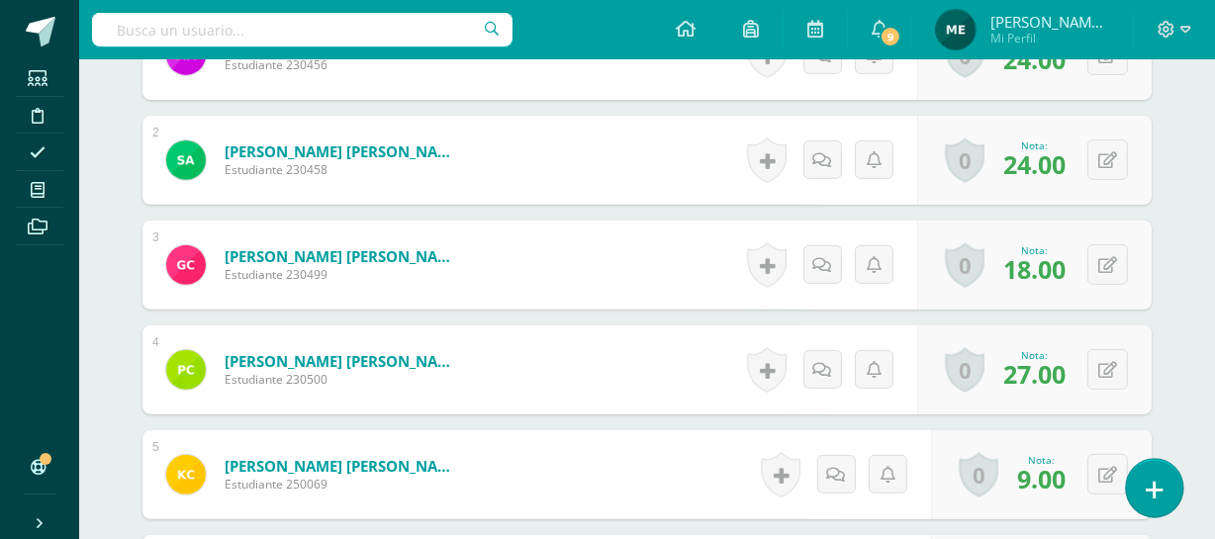
click at [1159, 497] on icon at bounding box center [1154, 490] width 18 height 23
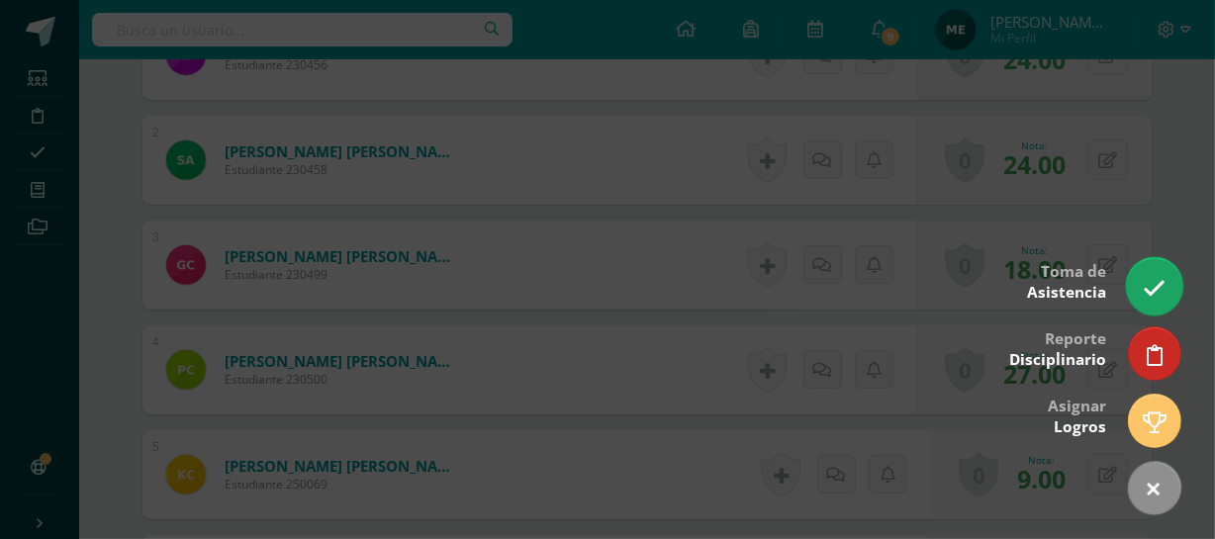
click at [1161, 289] on icon at bounding box center [1154, 288] width 23 height 23
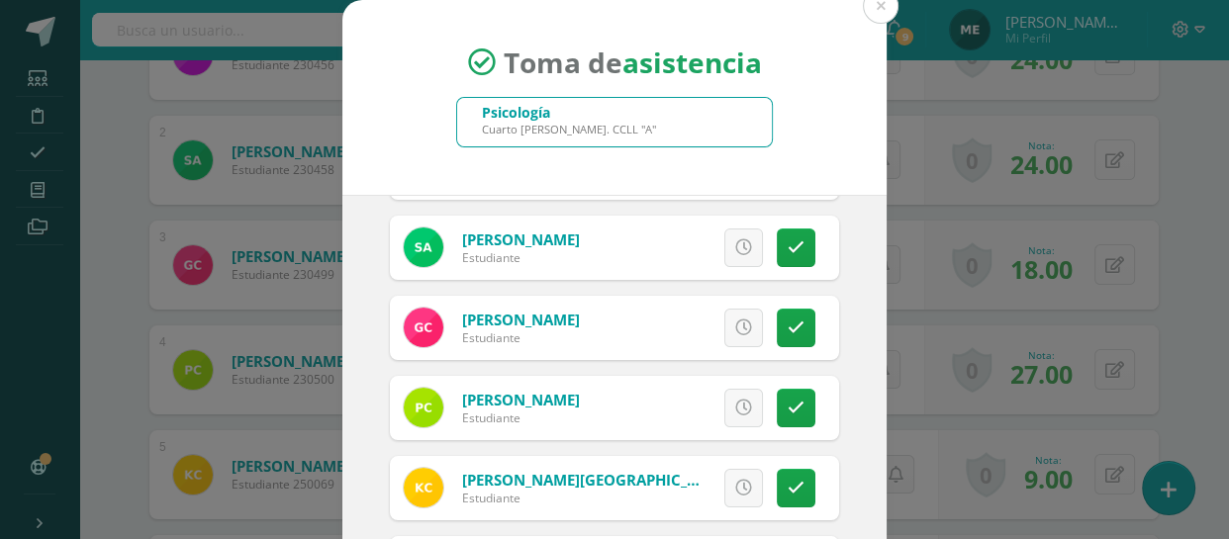
scroll to position [147, 0]
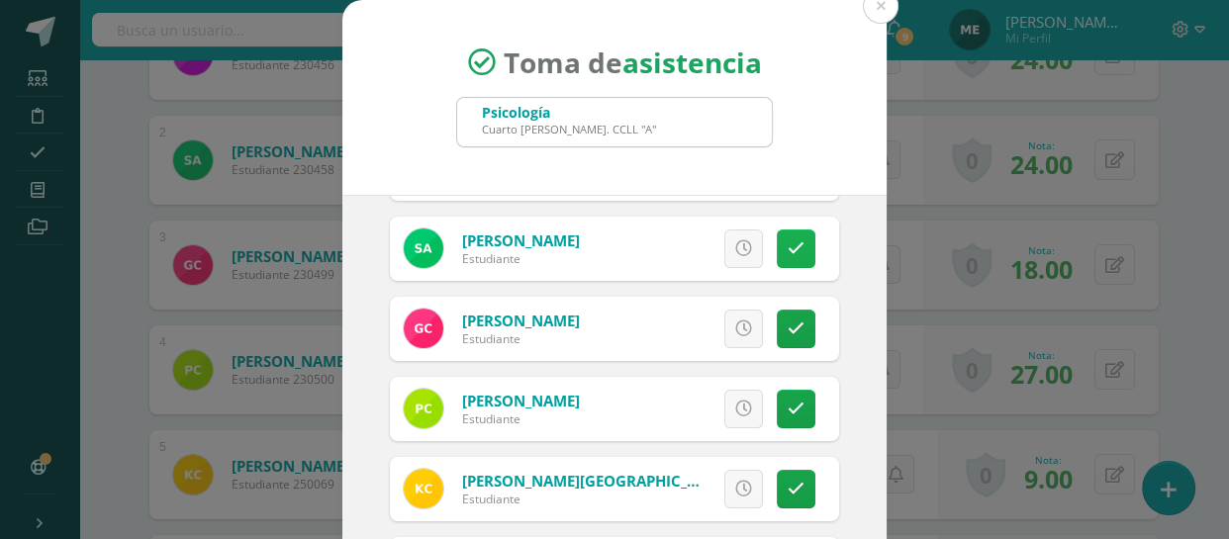
click at [780, 236] on link at bounding box center [796, 248] width 39 height 39
click at [787, 248] on link at bounding box center [796, 248] width 39 height 39
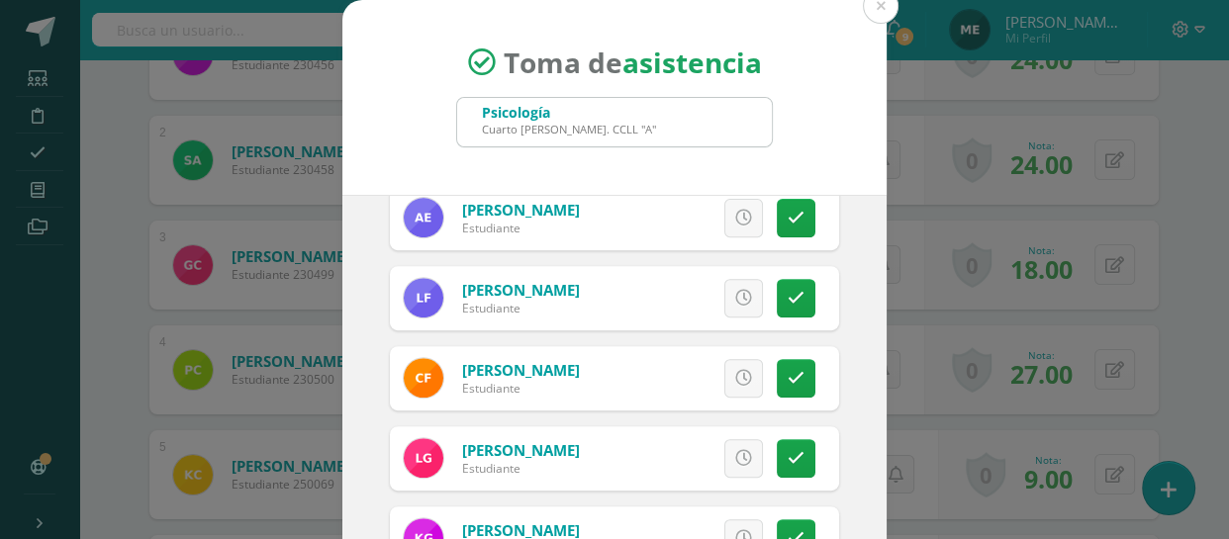
scroll to position [818, 0]
click at [787, 217] on icon at bounding box center [795, 219] width 17 height 17
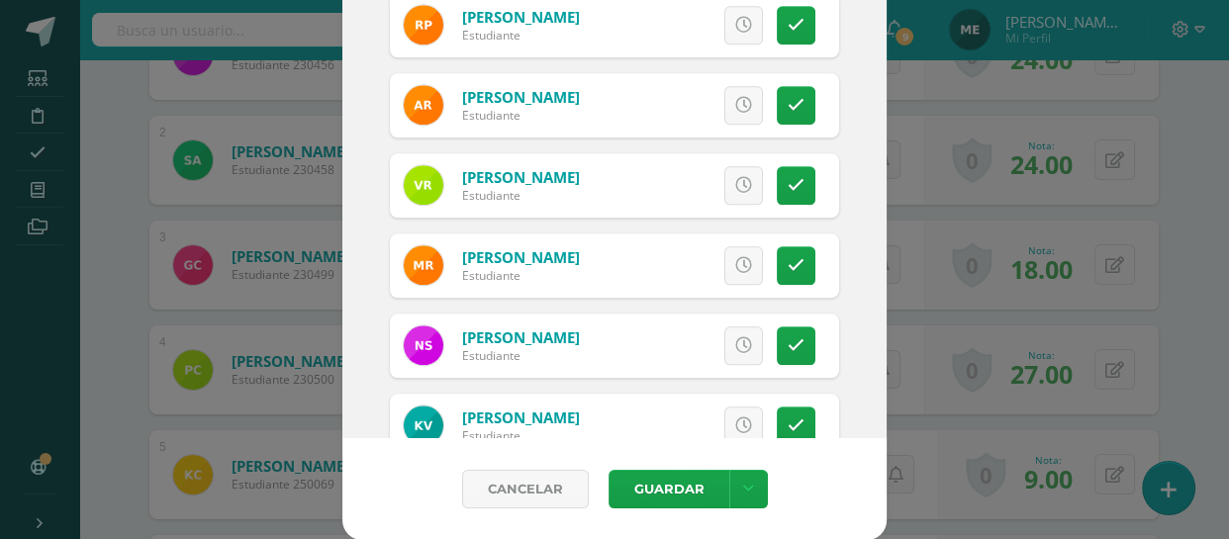
scroll to position [1818, 0]
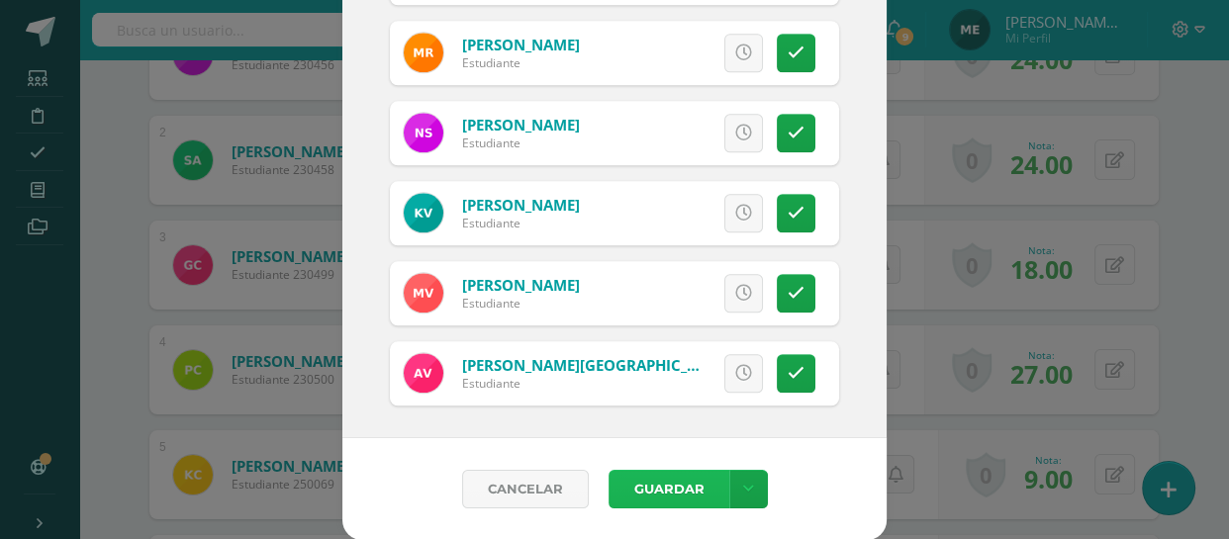
click at [683, 481] on button "Guardar" at bounding box center [668, 489] width 121 height 39
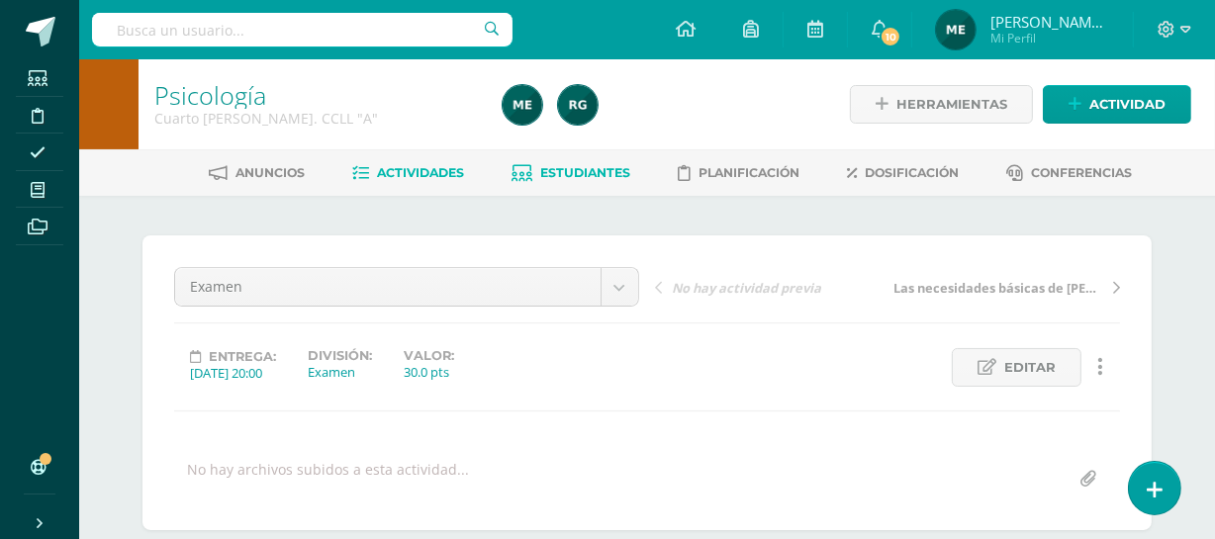
click at [598, 170] on span "Estudiantes" at bounding box center [586, 172] width 90 height 15
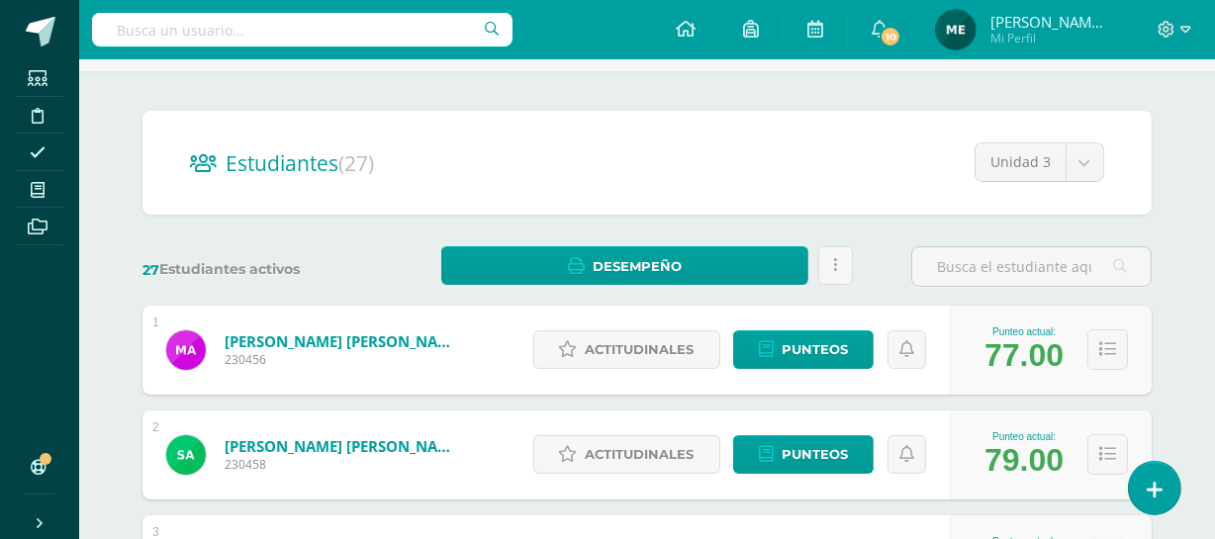
scroll to position [129, 0]
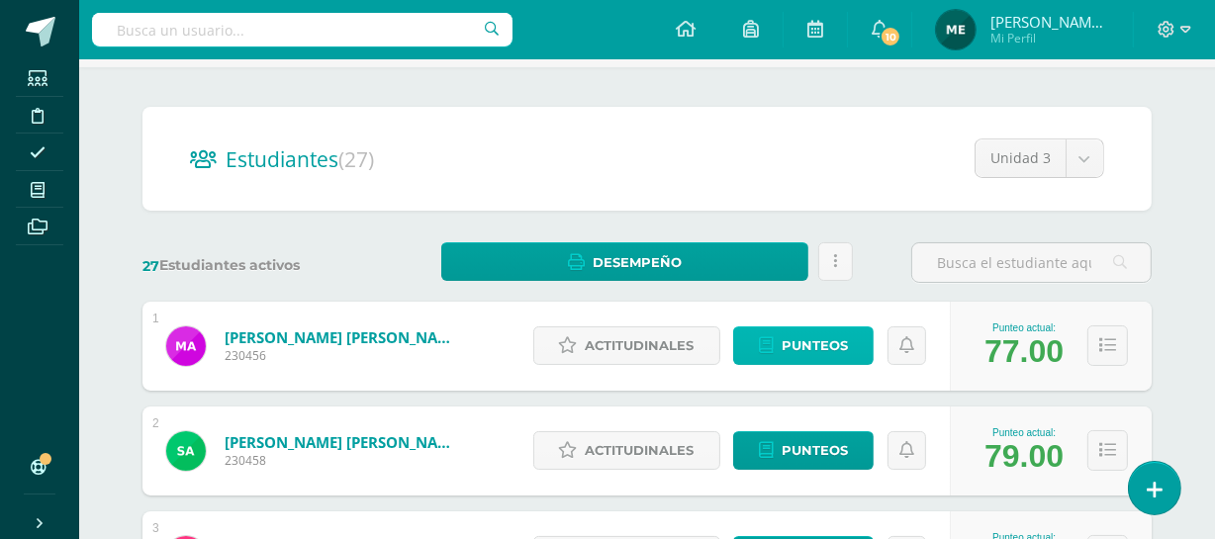
click at [804, 341] on span "Punteos" at bounding box center [814, 345] width 66 height 37
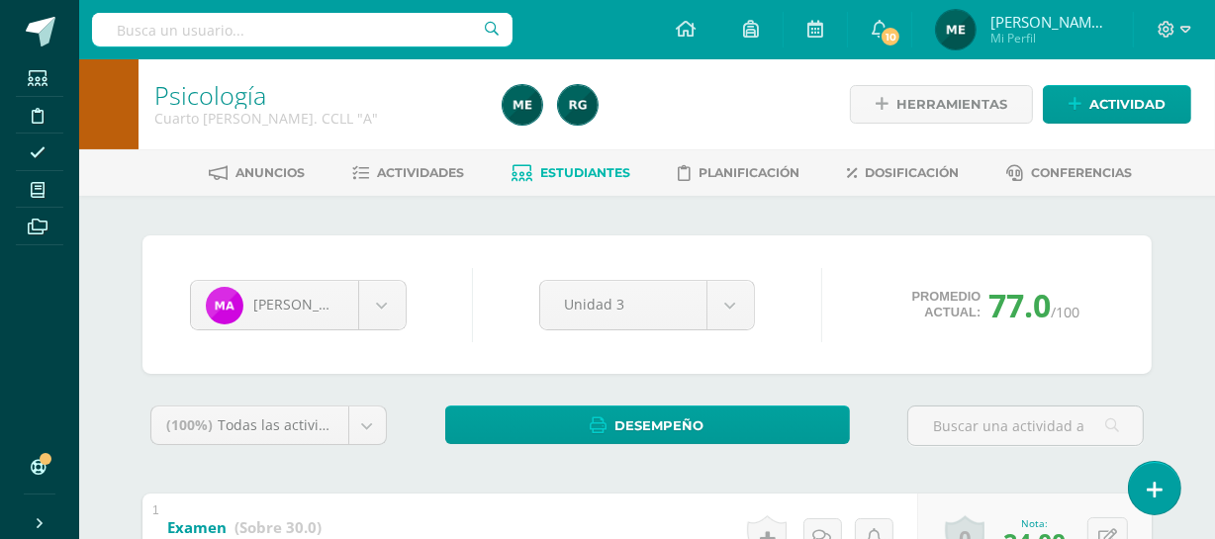
click at [1068, 49] on link "María de los Angeles Mi Perfil" at bounding box center [1022, 29] width 221 height 59
